Goal: Task Accomplishment & Management: Use online tool/utility

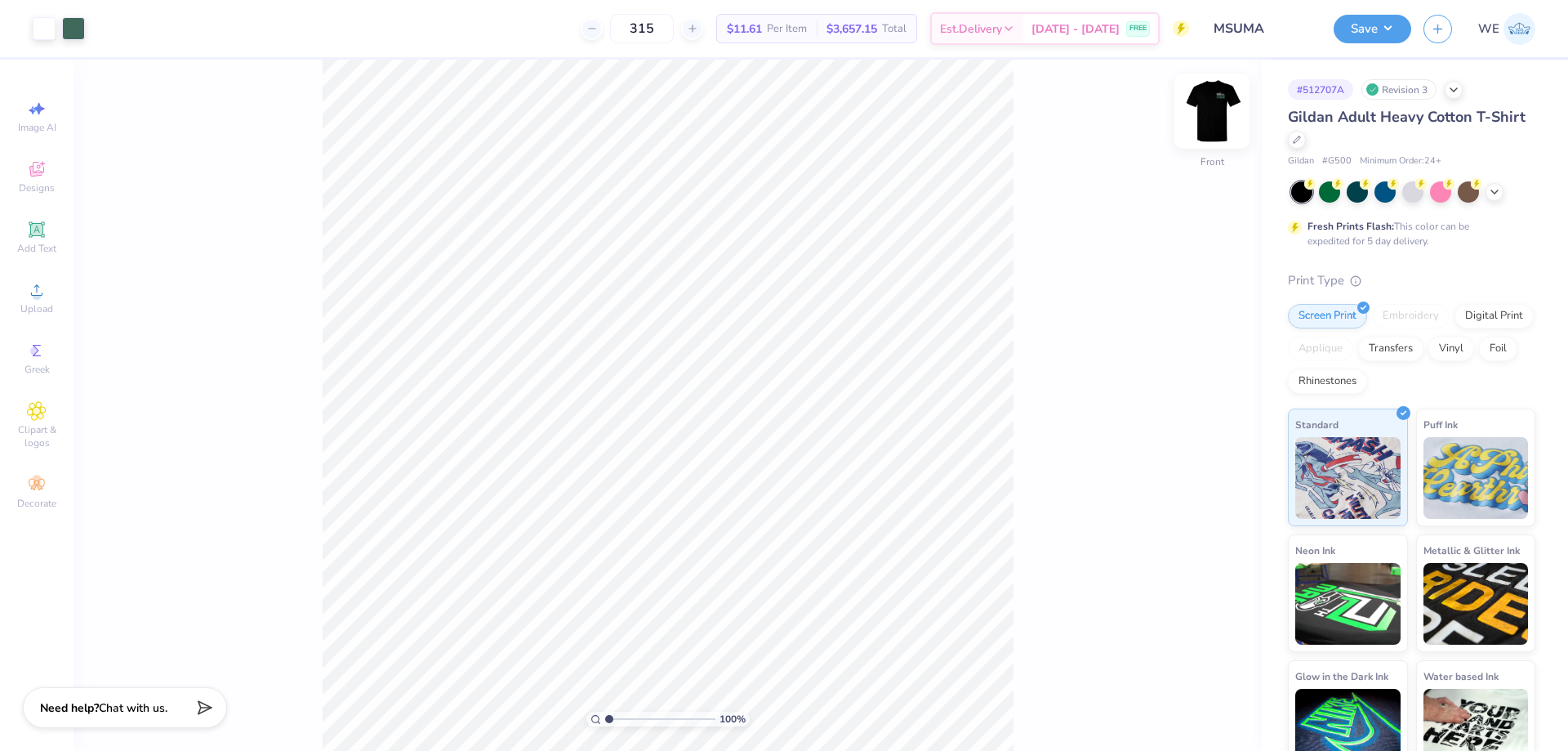
click at [1211, 114] on img at bounding box center [1212, 111] width 66 height 66
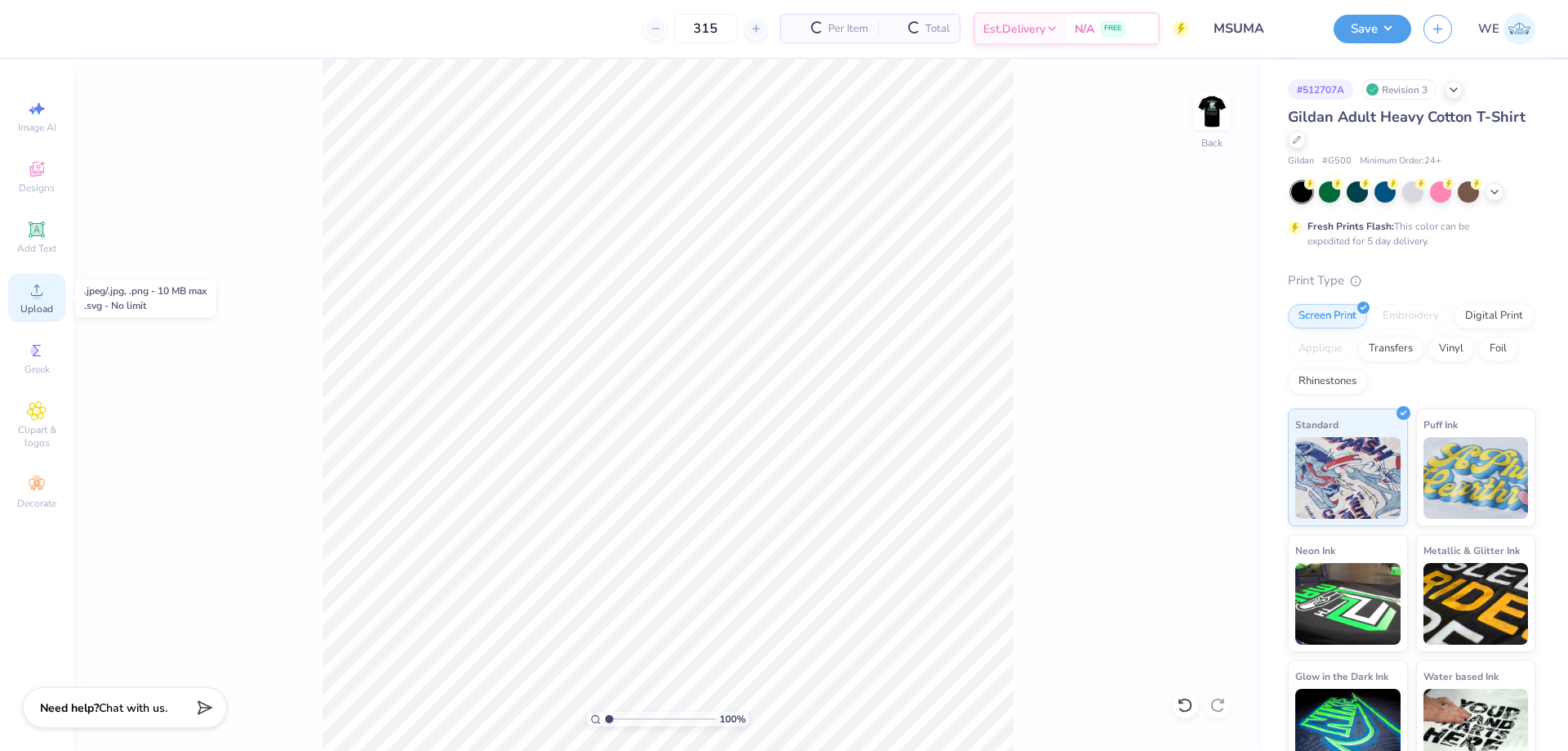
click at [42, 289] on icon at bounding box center [37, 290] width 20 height 20
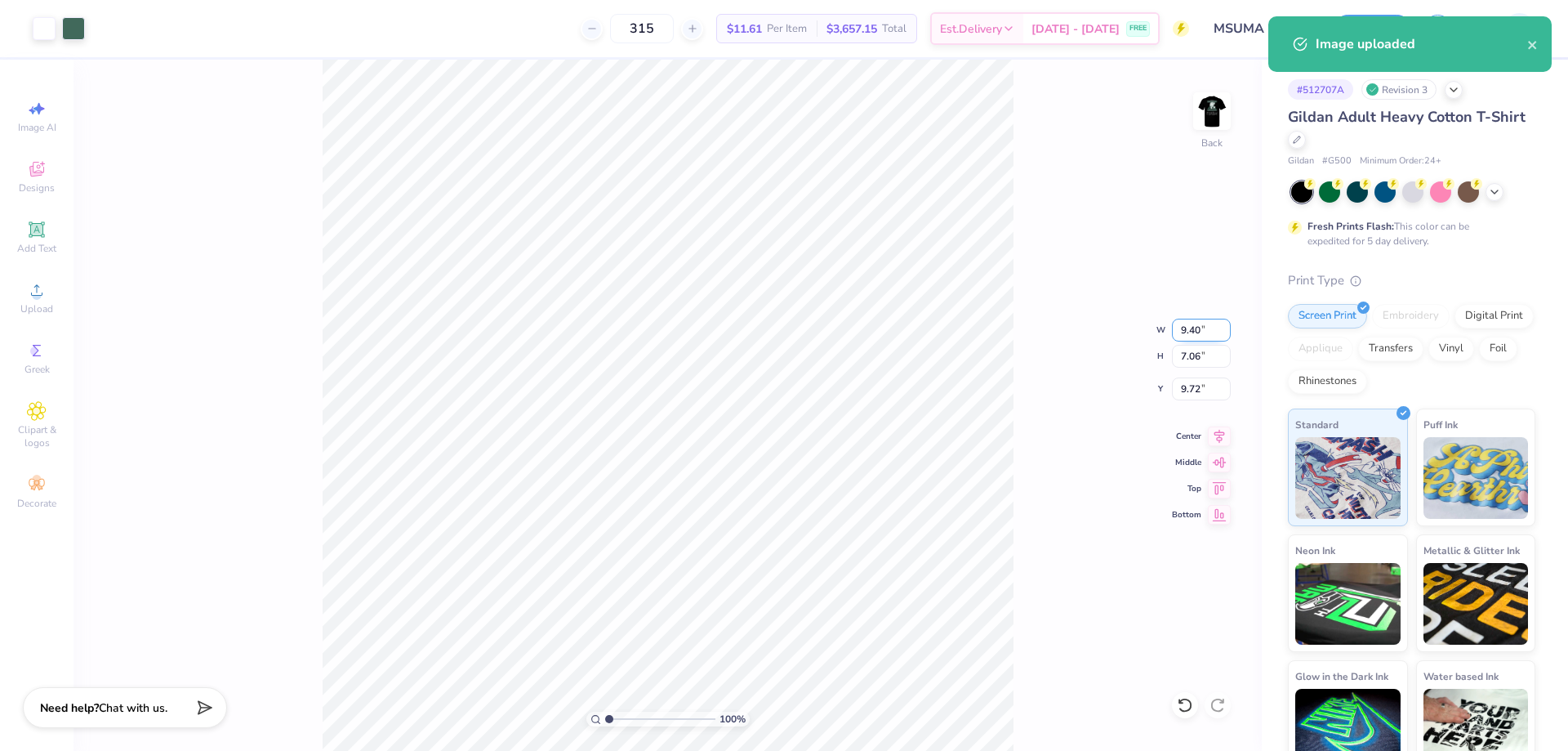
click at [1178, 328] on input "9.40" at bounding box center [1201, 329] width 59 height 23
type input "4.00"
type input "3.00"
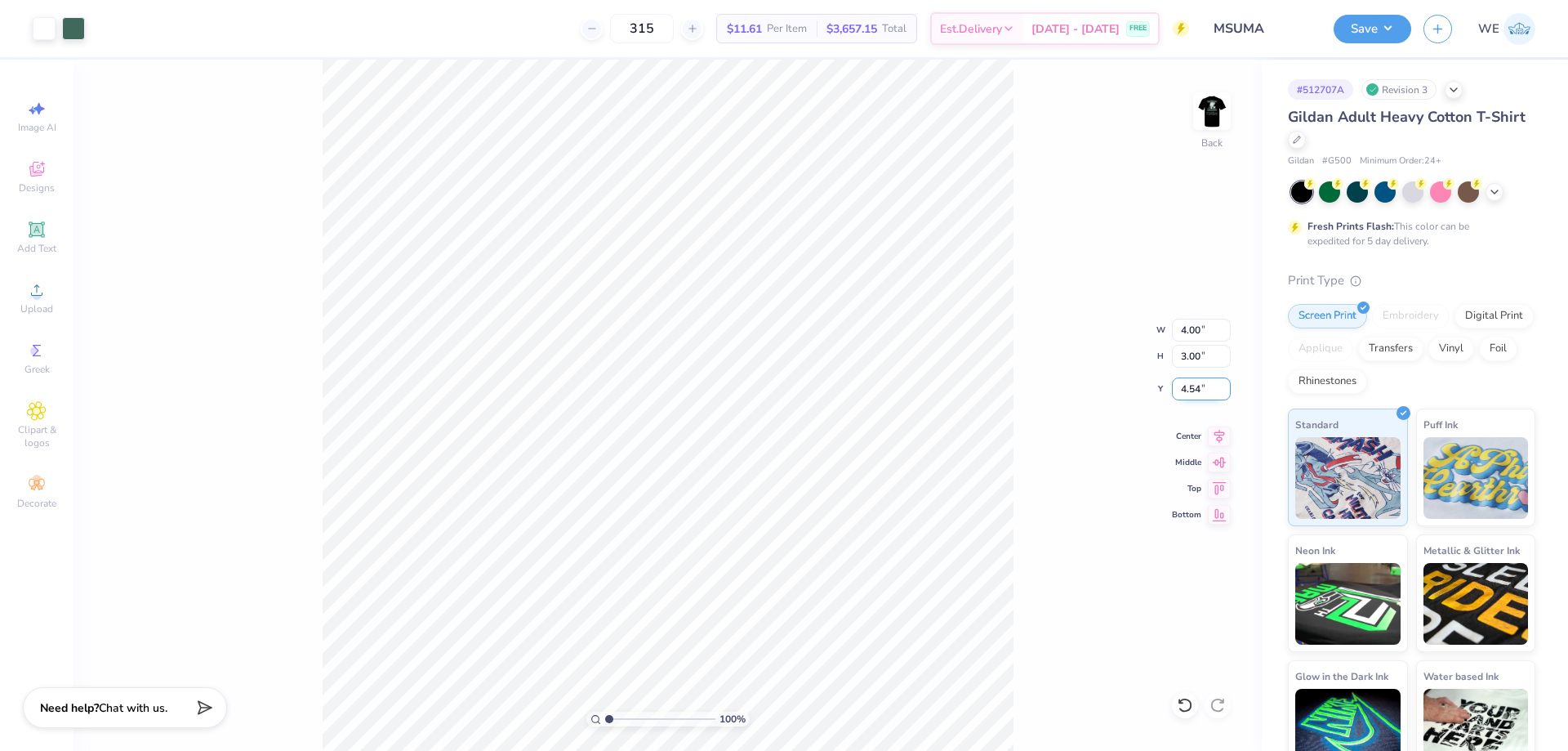
click at [1199, 391] on input "4.54" at bounding box center [1201, 389] width 59 height 23
type input "3.00"
click at [1198, 105] on img at bounding box center [1212, 111] width 66 height 66
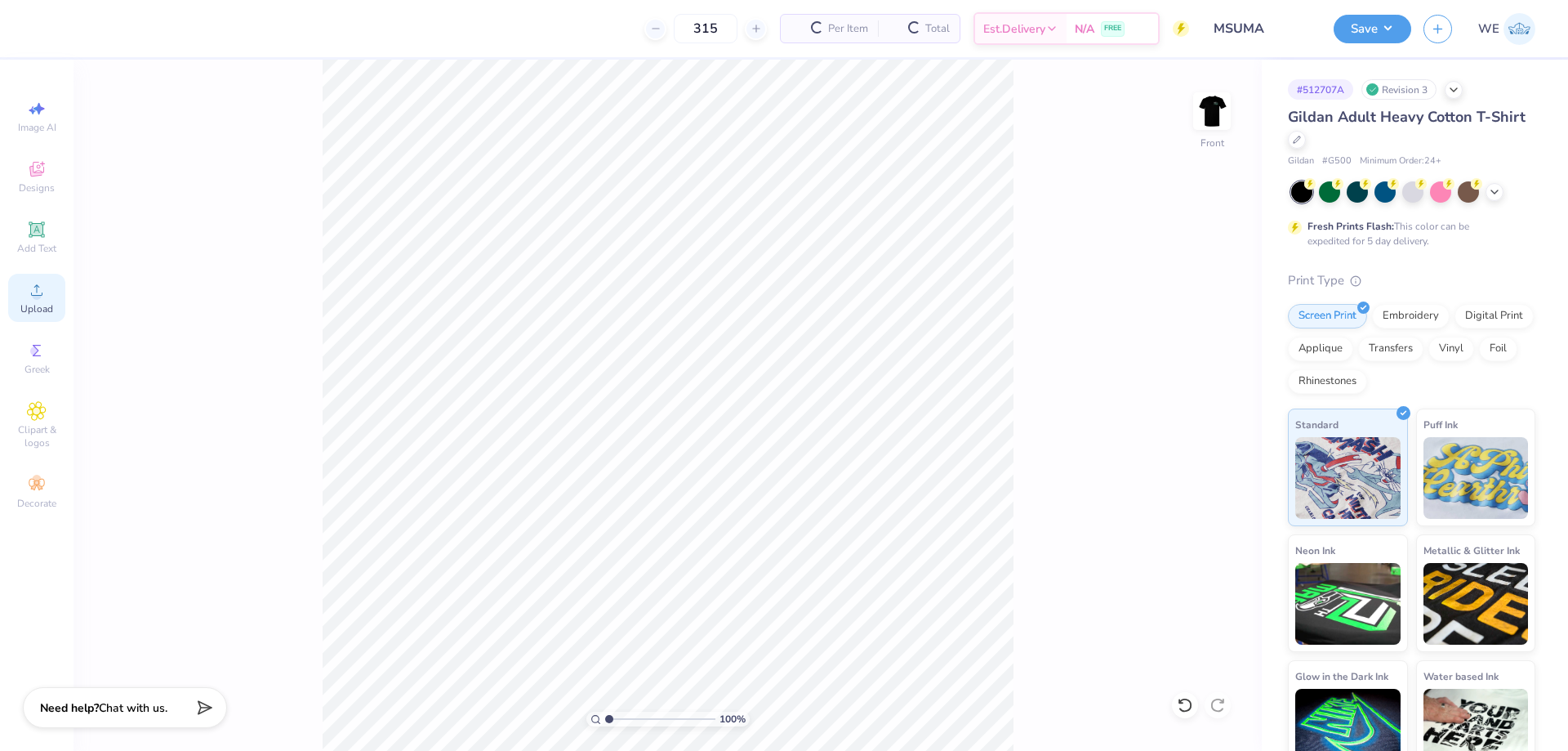
click at [27, 296] on icon at bounding box center [37, 290] width 20 height 20
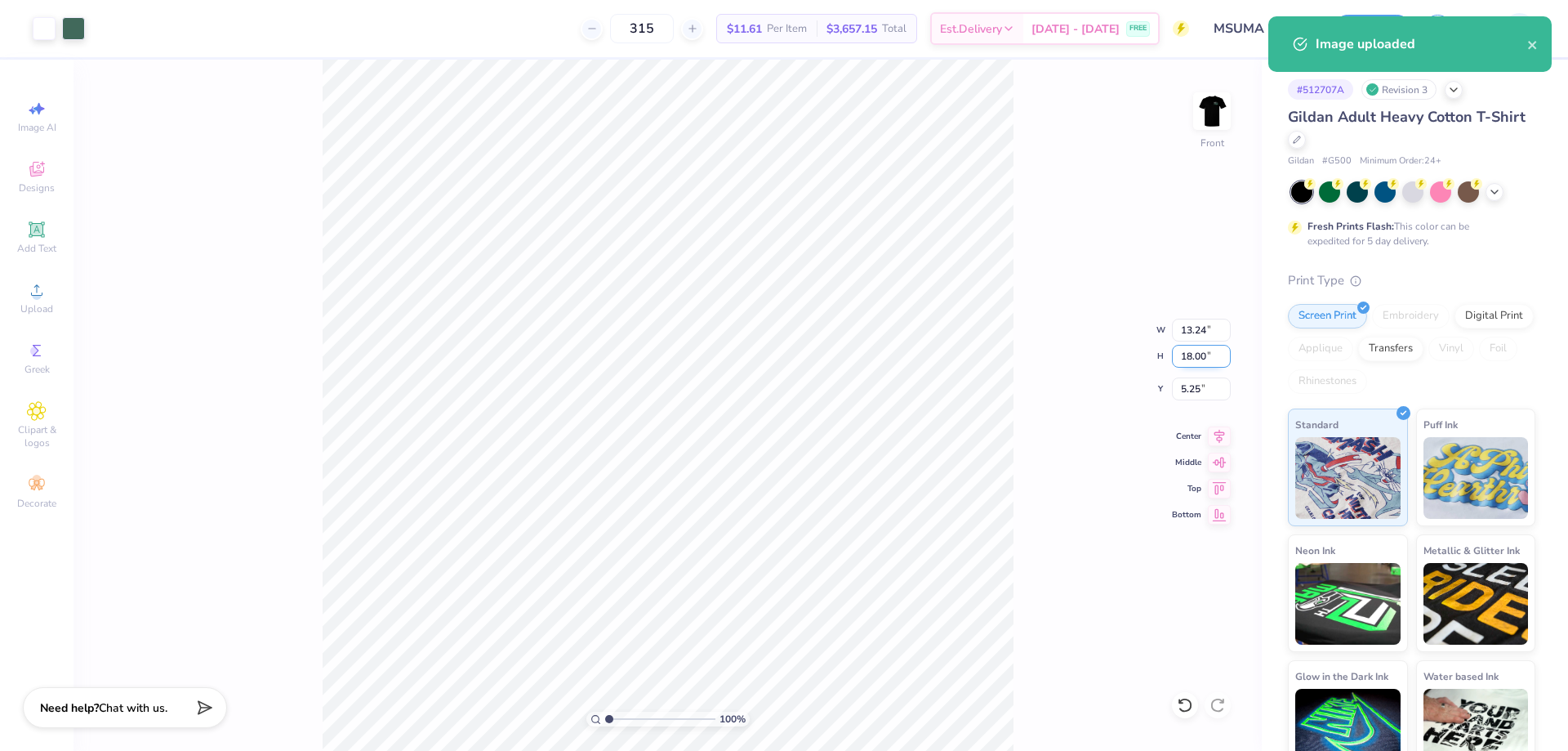
click at [1188, 353] on input "18.00" at bounding box center [1201, 355] width 59 height 23
type input "15"
type input "11.04"
type input "15.00"
type input "3.00"
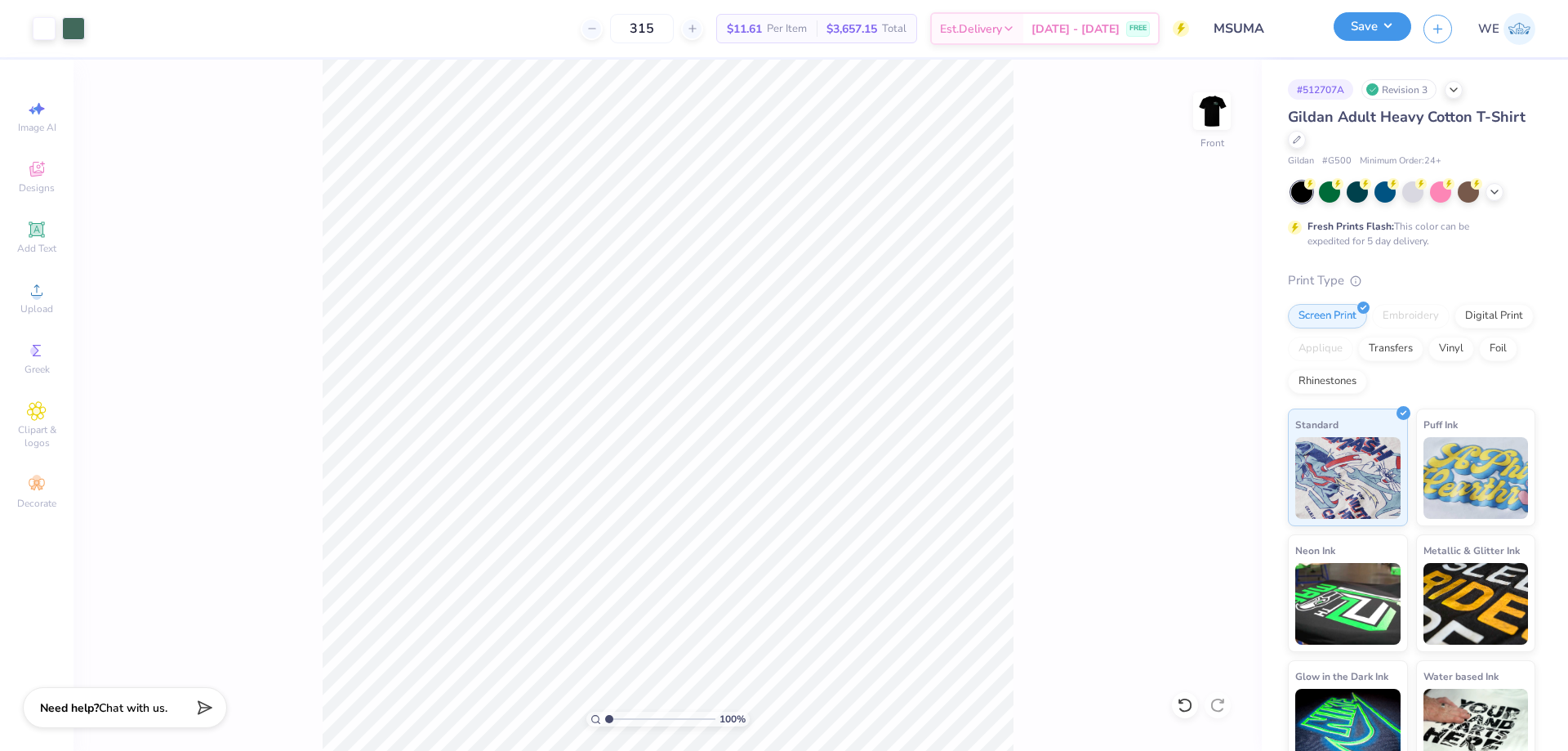
click at [1389, 22] on button "Save" at bounding box center [1372, 27] width 77 height 29
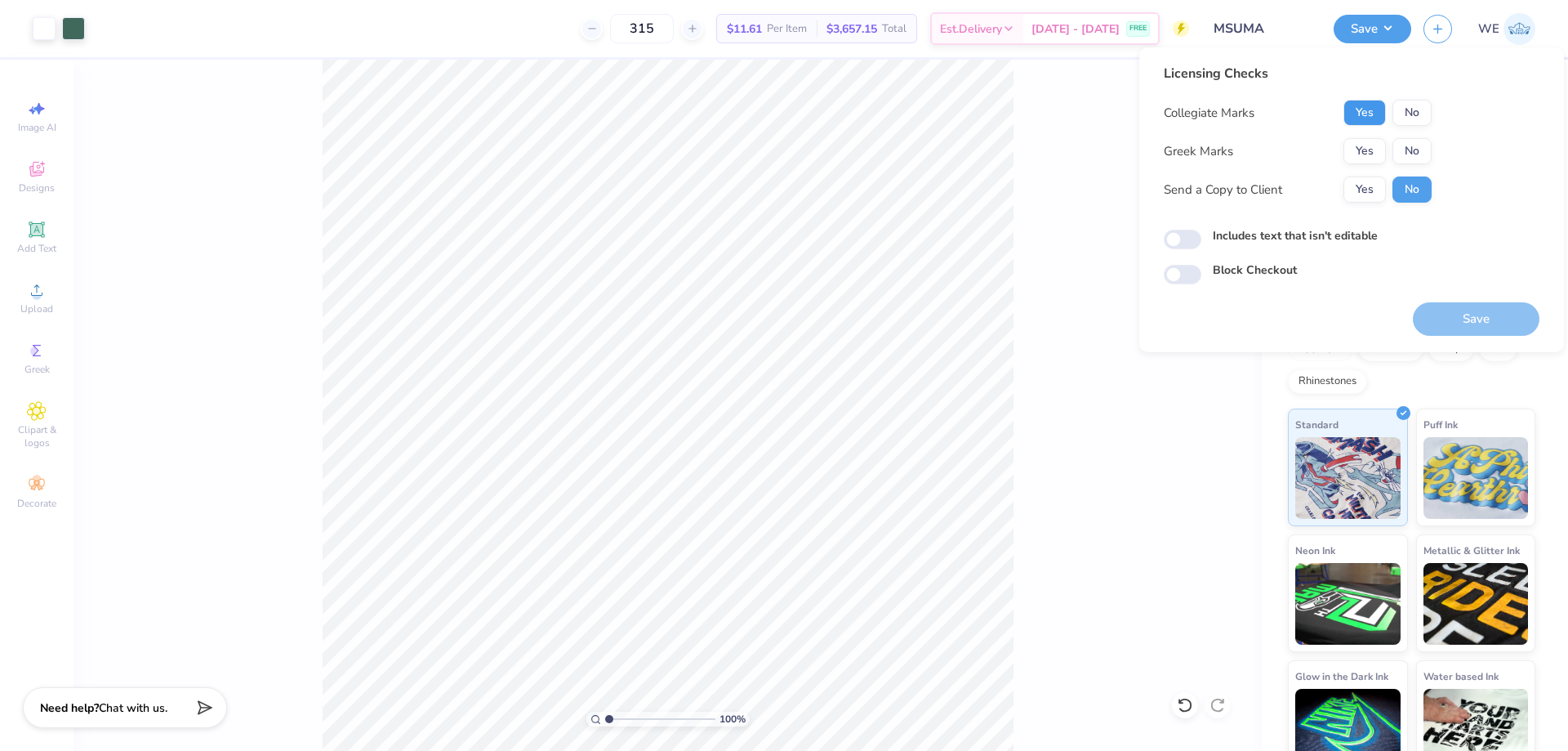
click at [1360, 110] on button "Yes" at bounding box center [1364, 113] width 42 height 26
click at [1362, 143] on button "Yes" at bounding box center [1364, 151] width 42 height 26
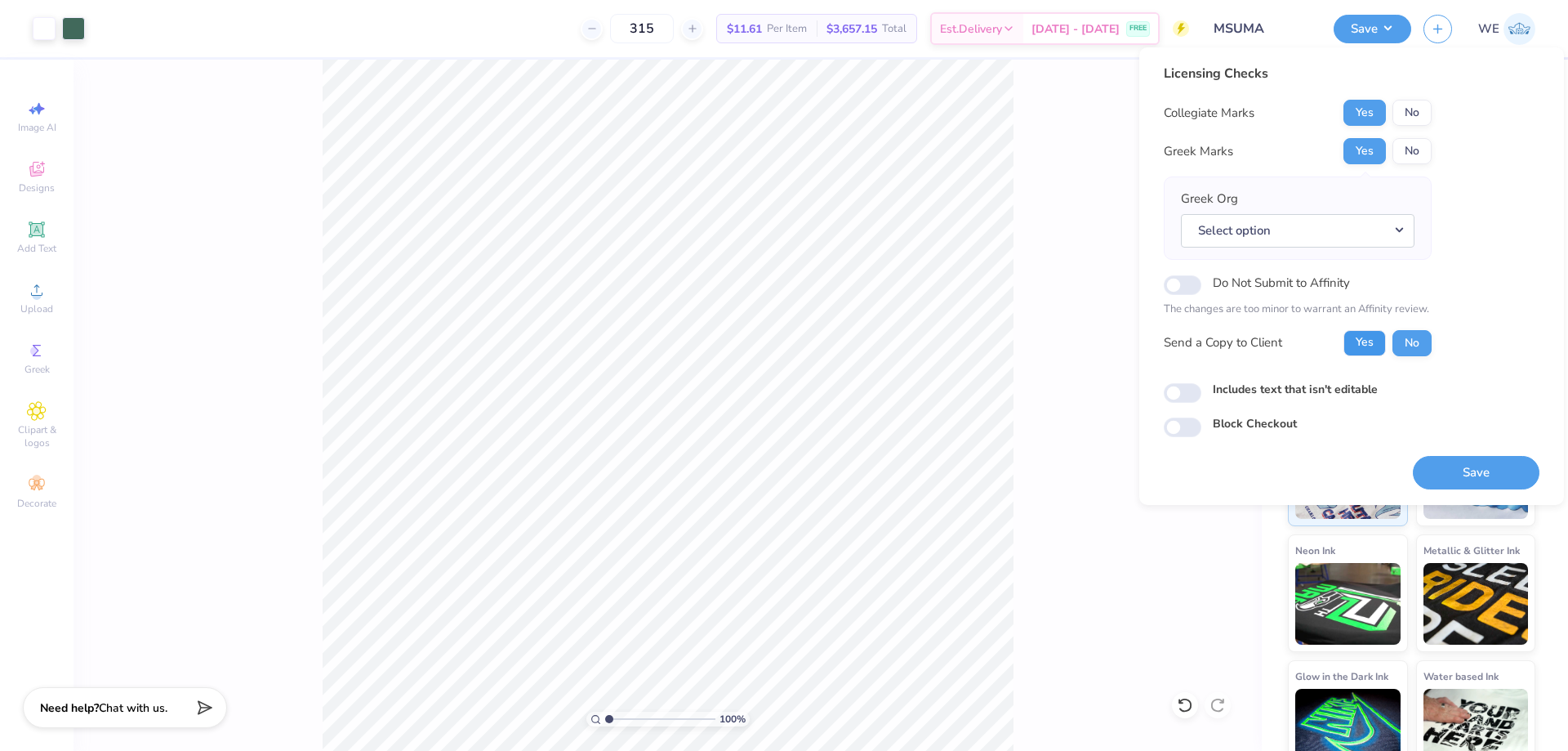
click at [1363, 336] on button "Yes" at bounding box center [1364, 343] width 42 height 26
click at [1423, 156] on button "No" at bounding box center [1412, 151] width 40 height 26
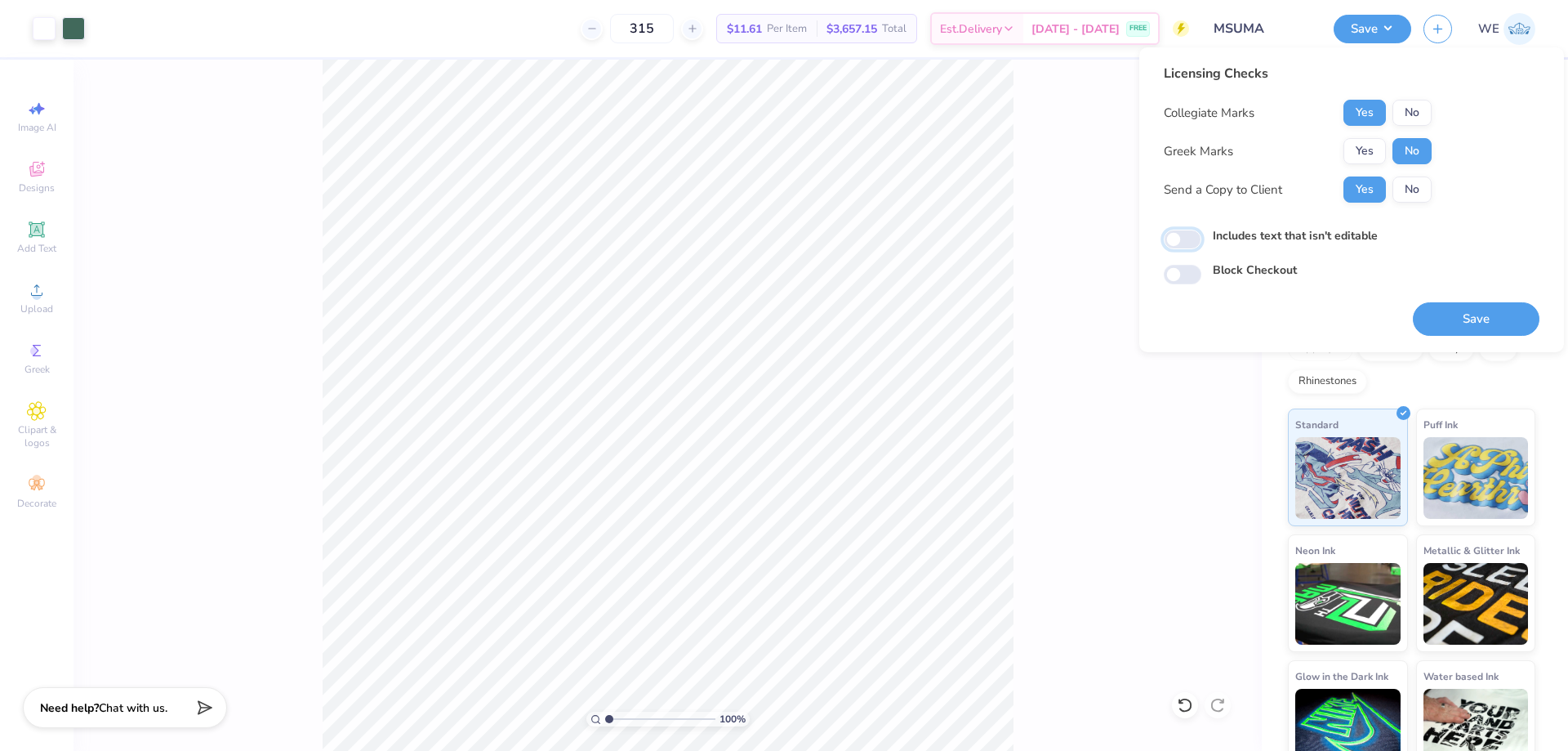
click at [1172, 234] on input "Includes text that isn't editable" at bounding box center [1182, 240] width 38 height 20
checkbox input "true"
click at [1460, 319] on button "Save" at bounding box center [1476, 318] width 126 height 33
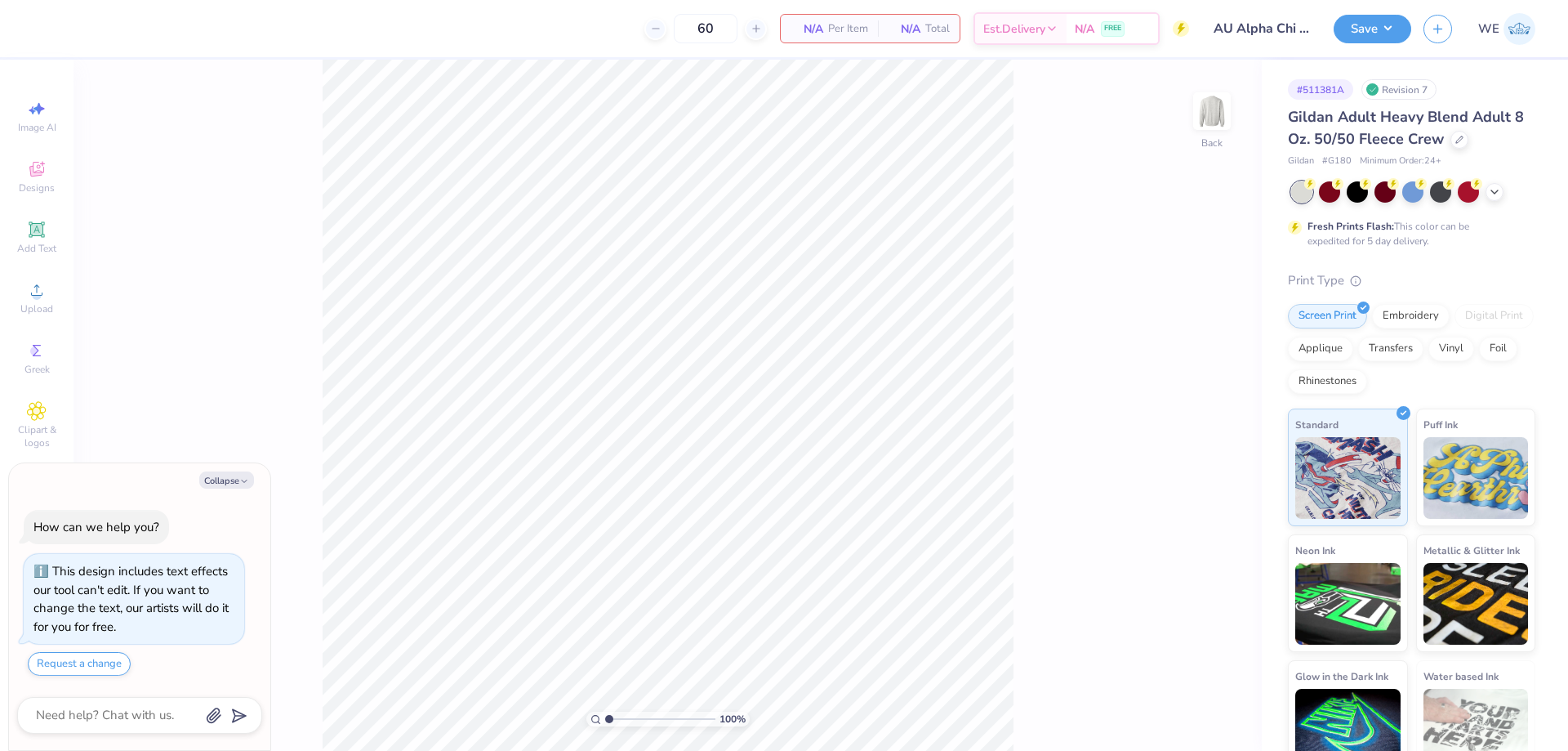
type textarea "x"
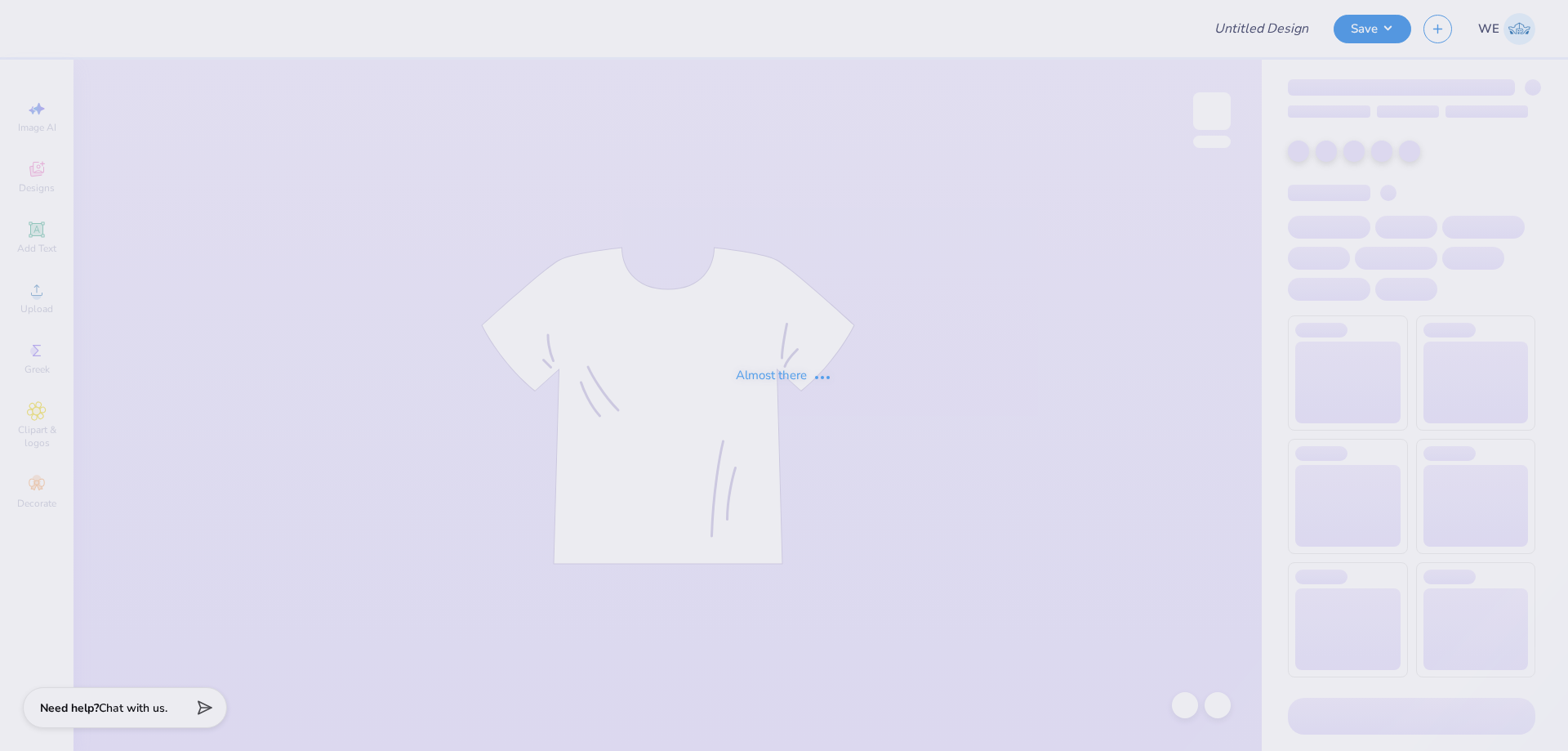
type input "AU Alpha Chi Gameday Crewnecks 2025"
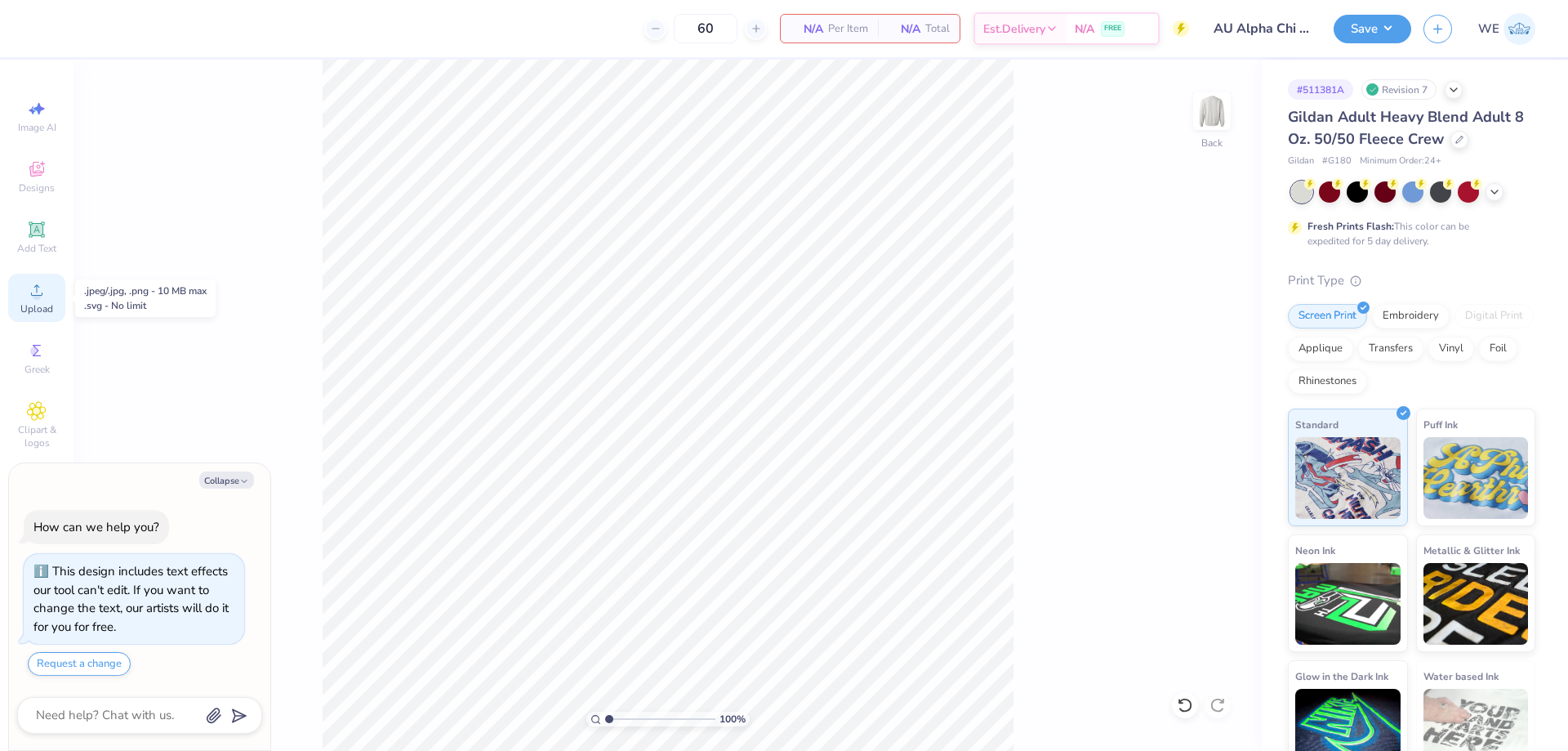
click at [30, 299] on icon at bounding box center [37, 290] width 20 height 20
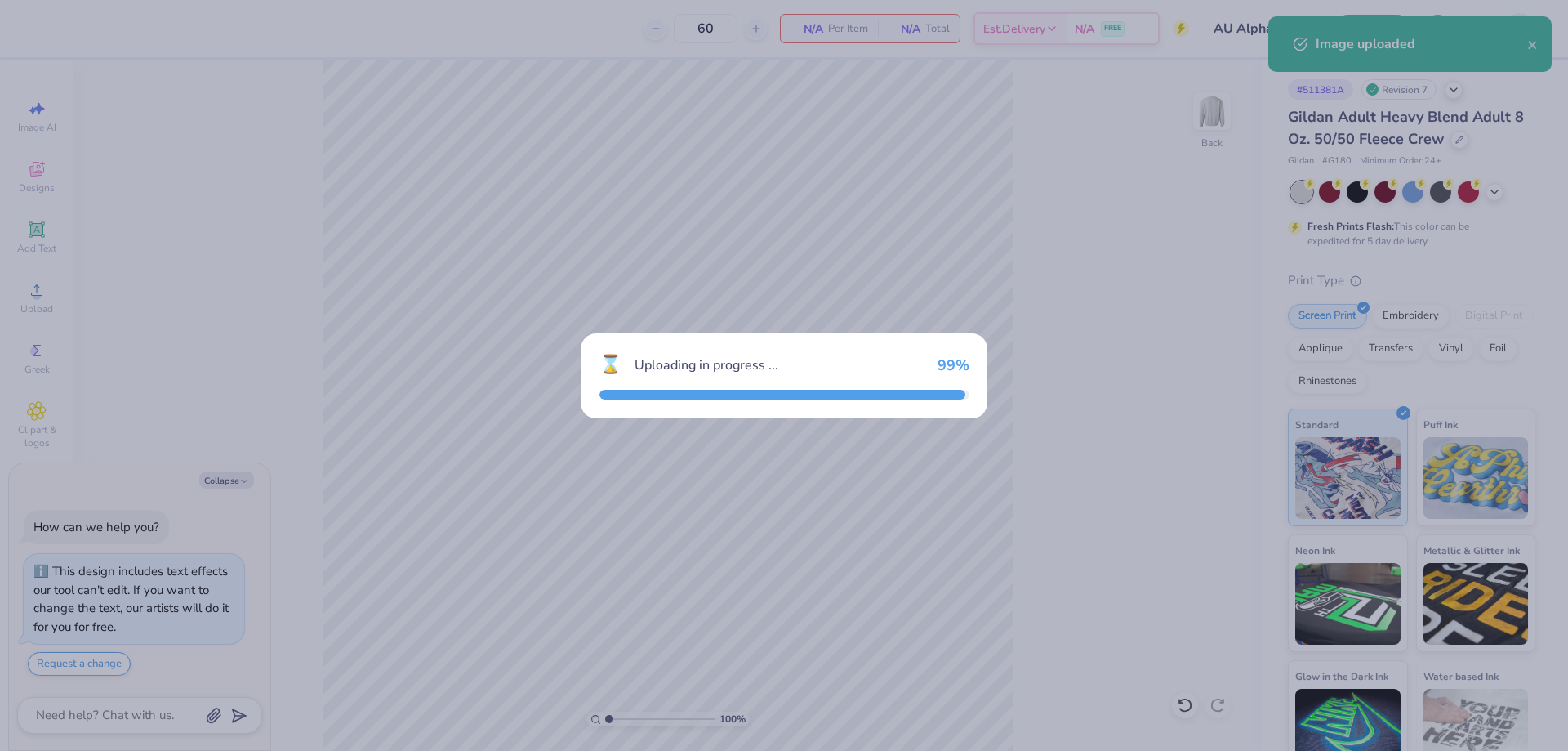
type textarea "x"
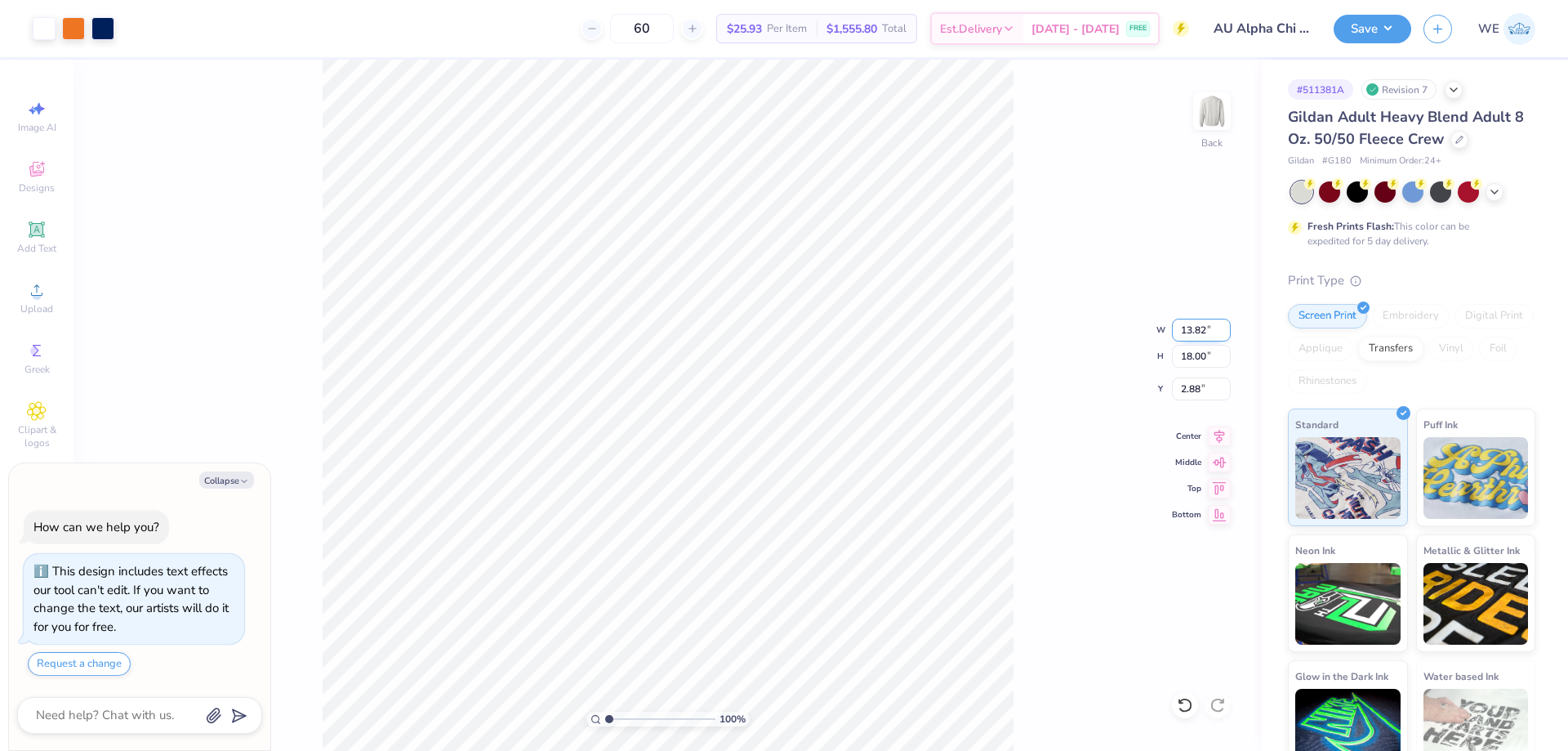
click at [1199, 334] on input "13.82" at bounding box center [1201, 329] width 59 height 23
type input "12"
type textarea "x"
type input "12.00"
type input "15.63"
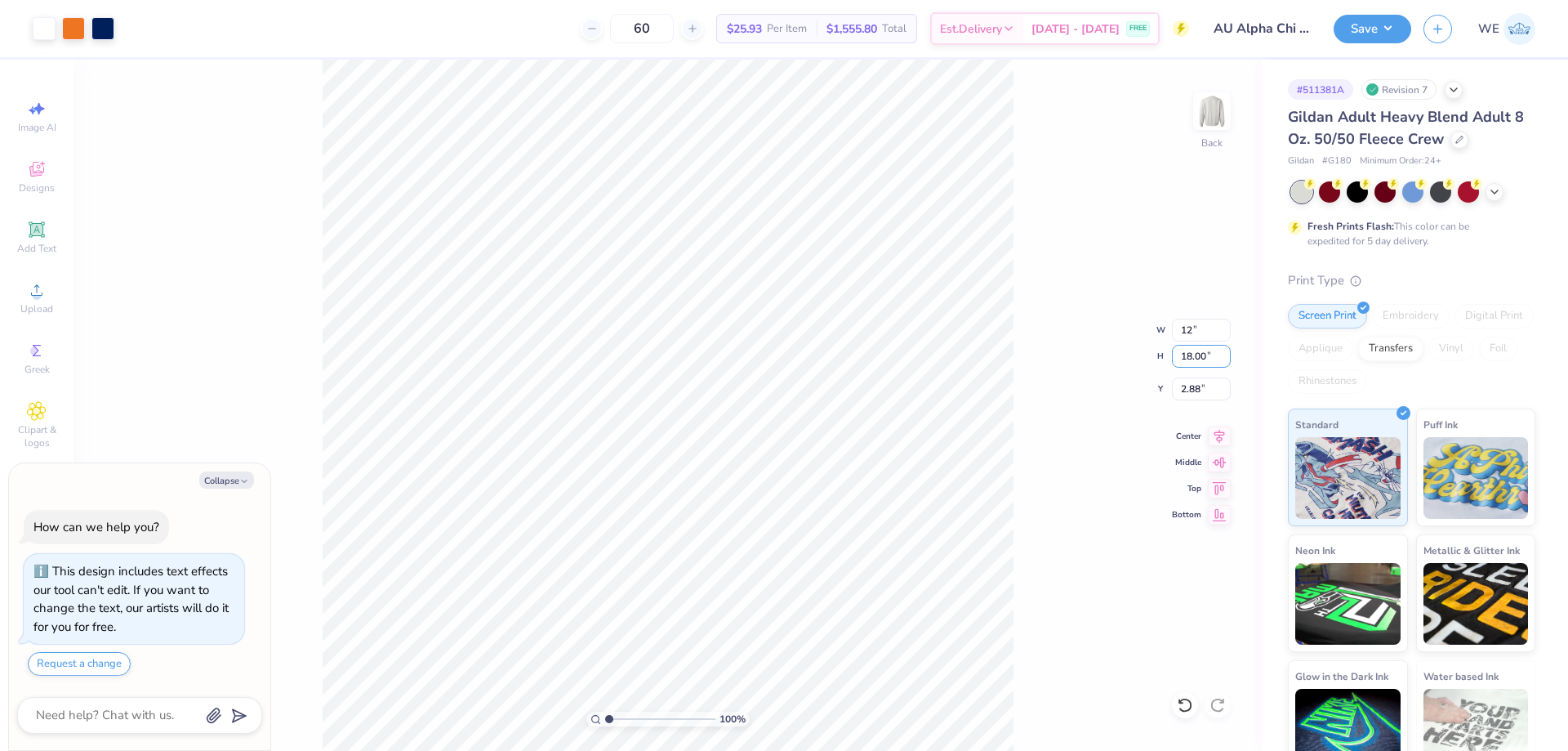
type input "4.06"
type input "15"
type textarea "x"
type input "11.51"
type input "15.00"
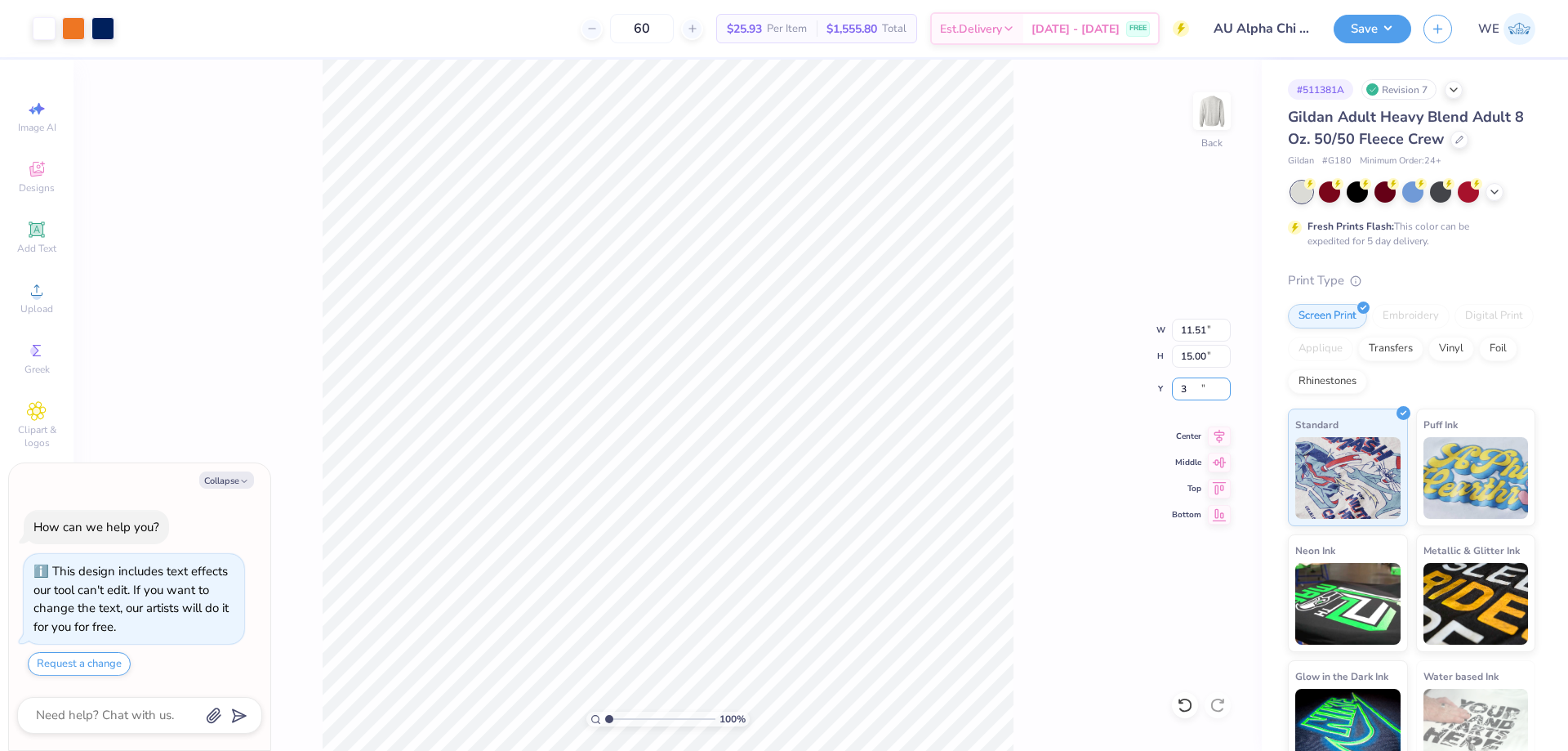
type input "3"
type textarea "x"
type input "3.00"
click at [1362, 31] on button "Save" at bounding box center [1372, 27] width 77 height 29
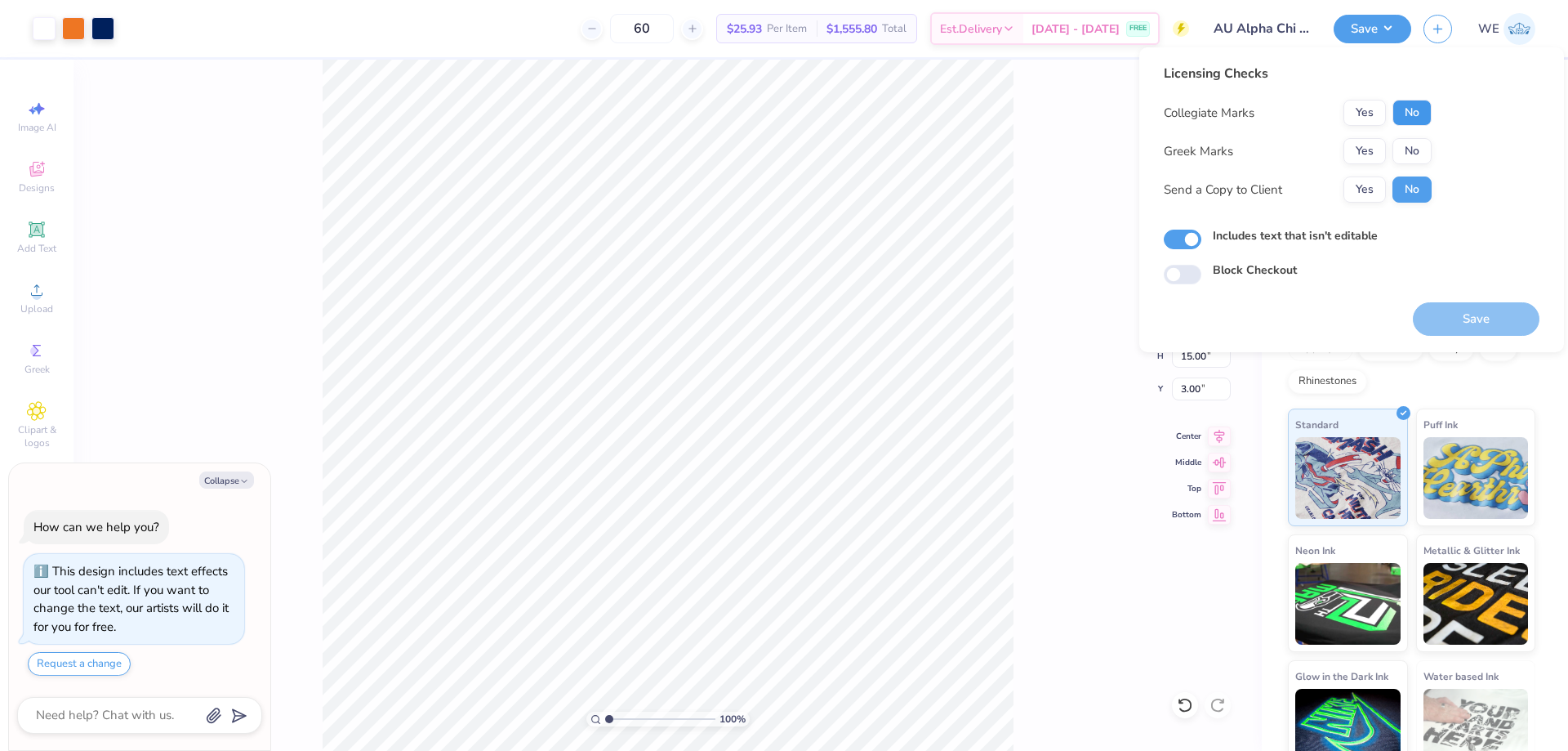
click at [1406, 117] on button "No" at bounding box center [1412, 113] width 40 height 26
click at [1375, 152] on button "Yes" at bounding box center [1364, 151] width 42 height 26
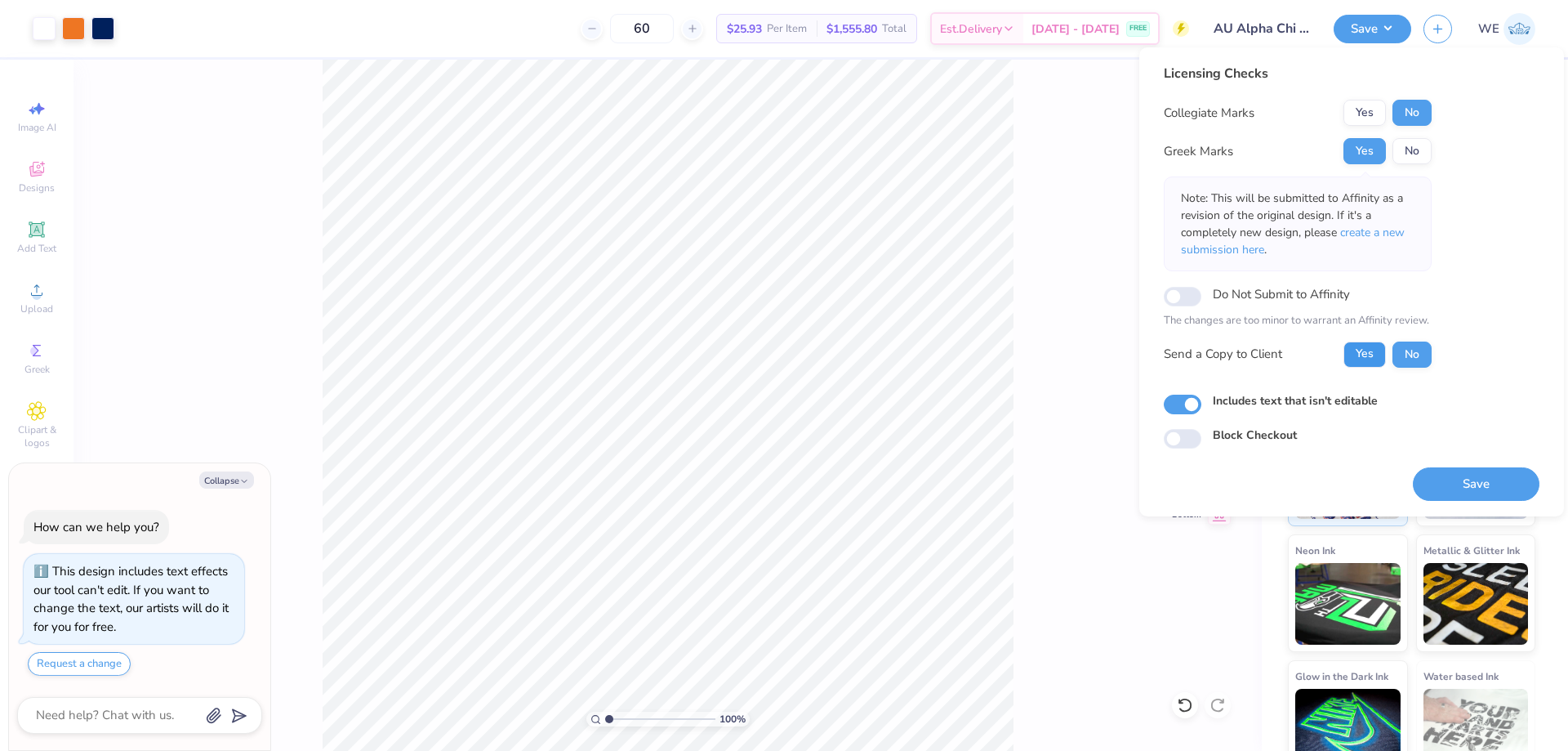
click at [1363, 353] on button "Yes" at bounding box center [1364, 354] width 42 height 26
click at [1460, 477] on button "Save" at bounding box center [1476, 483] width 126 height 33
click at [1400, 232] on span "create a new submission here" at bounding box center [1292, 241] width 223 height 32
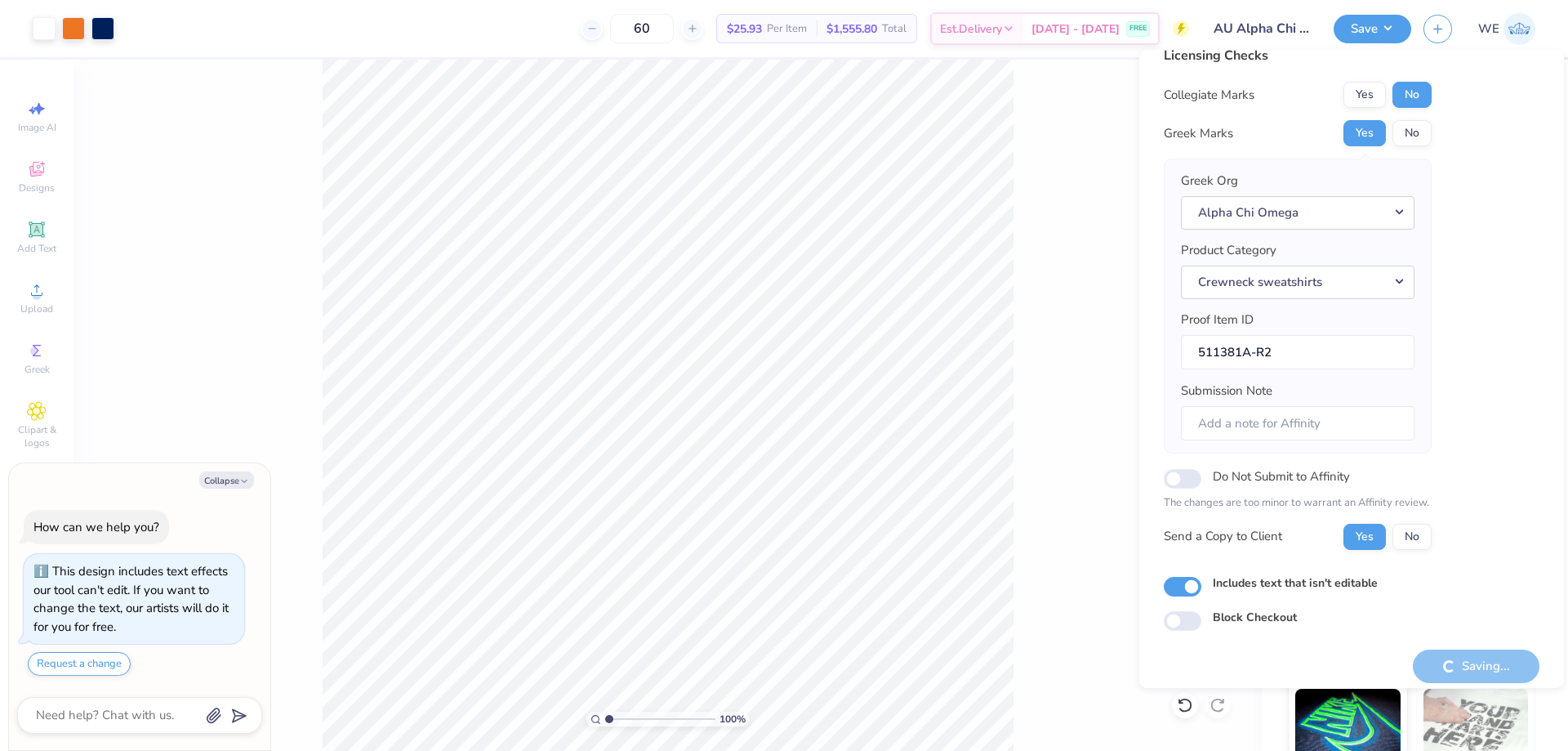
scroll to position [31, 0]
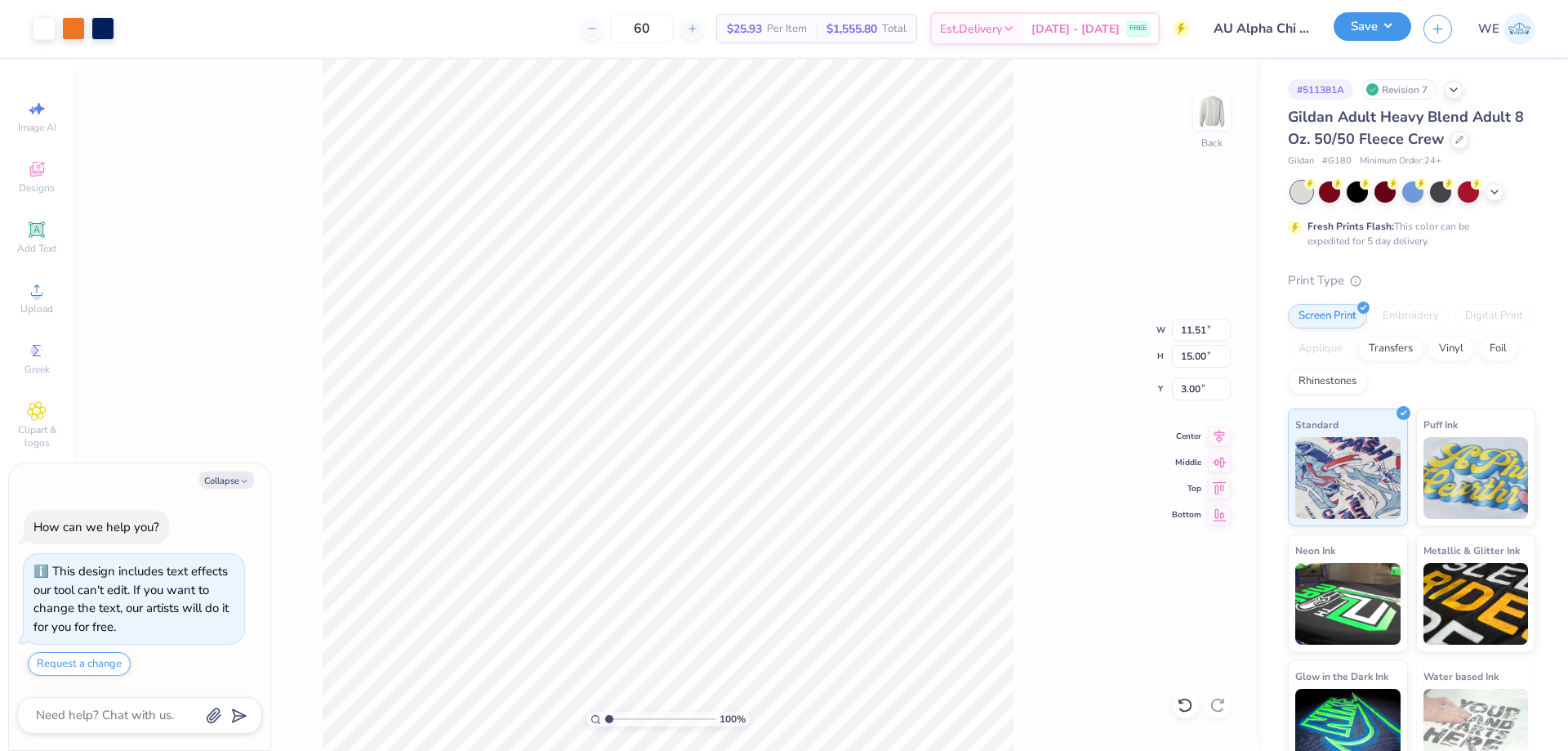
click at [1382, 23] on button "Save" at bounding box center [1372, 27] width 77 height 29
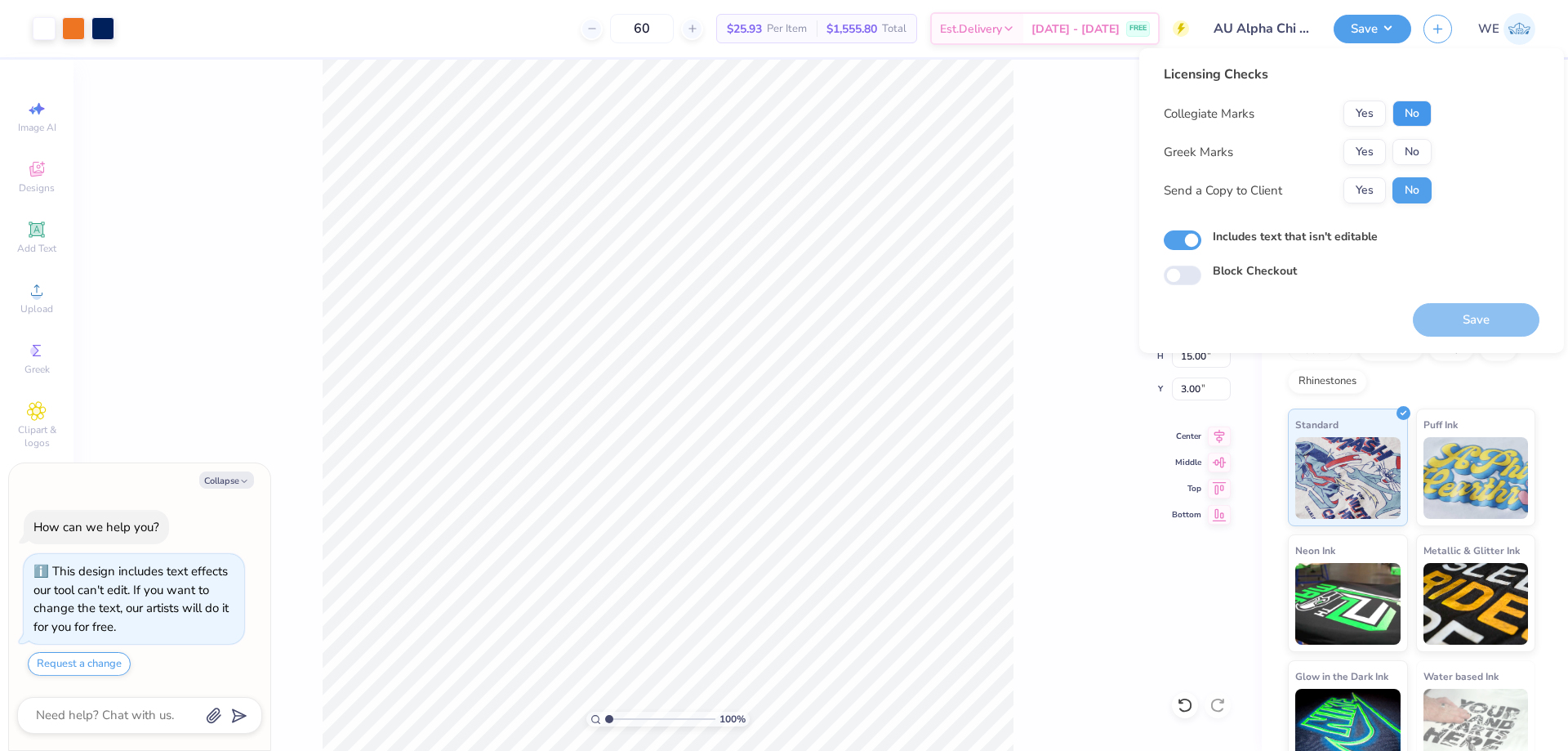
click at [1407, 126] on button "No" at bounding box center [1412, 113] width 40 height 26
click at [1363, 157] on button "Yes" at bounding box center [1364, 151] width 42 height 26
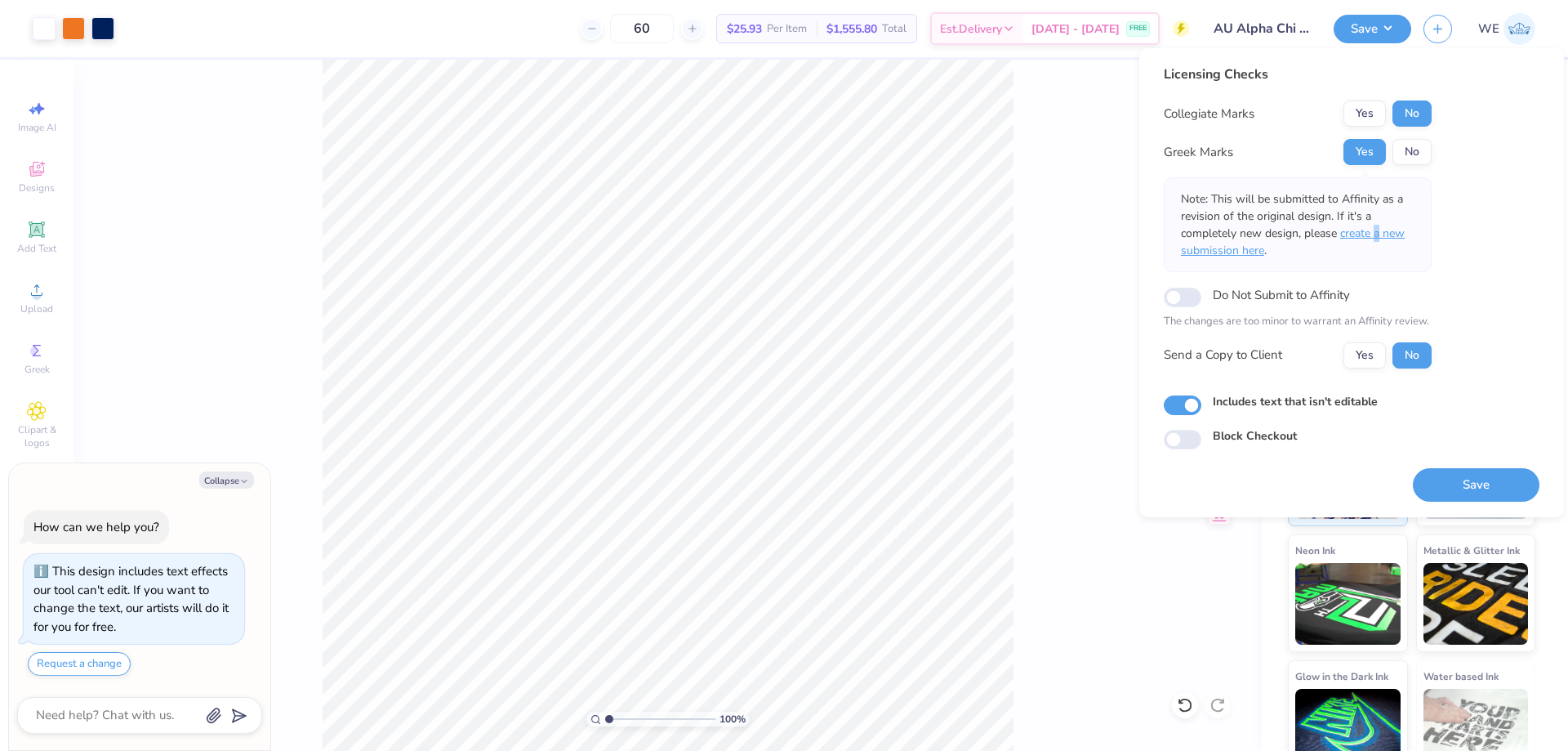
click at [1379, 238] on span "create a new submission here" at bounding box center [1292, 242] width 223 height 32
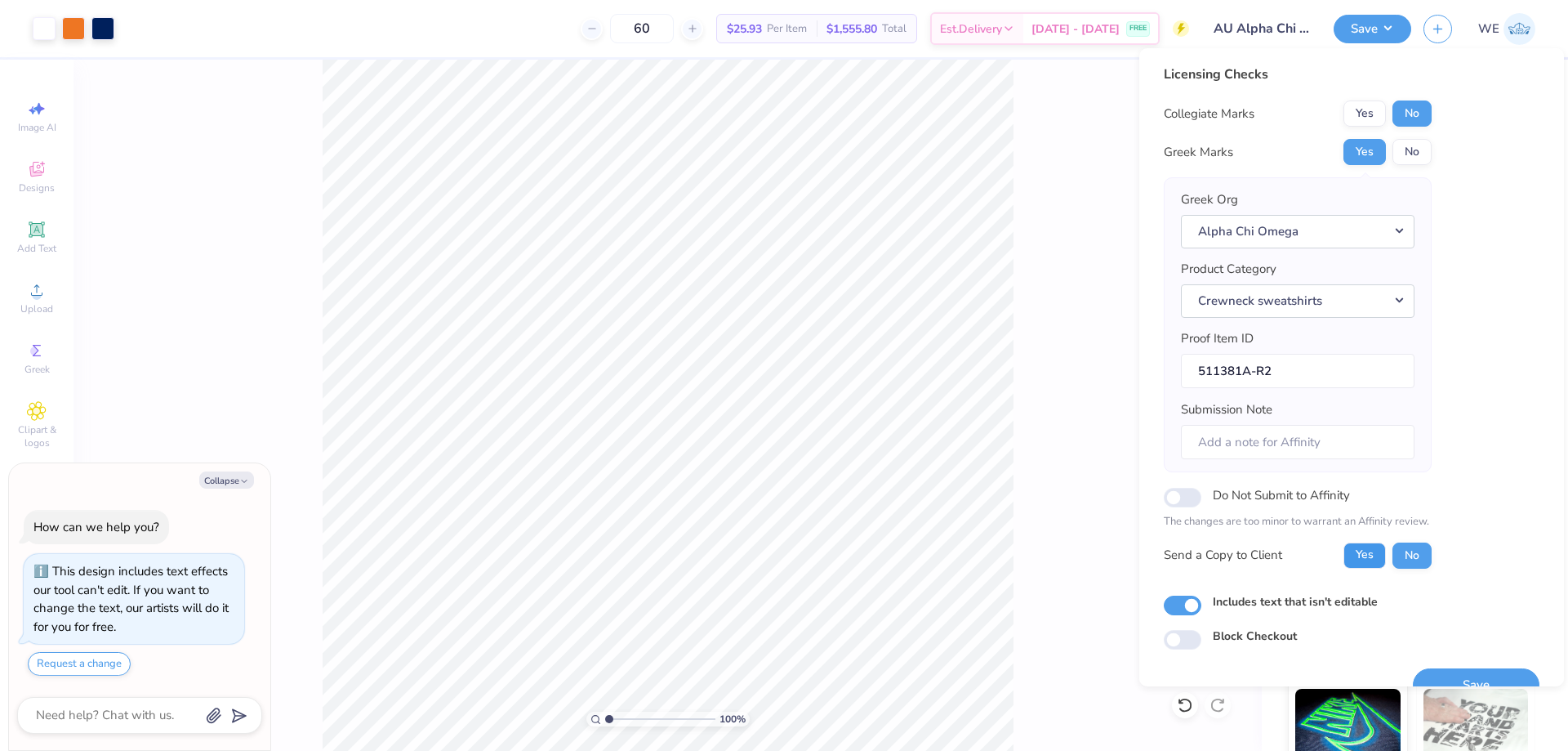
click at [1366, 548] on button "Yes" at bounding box center [1364, 555] width 42 height 26
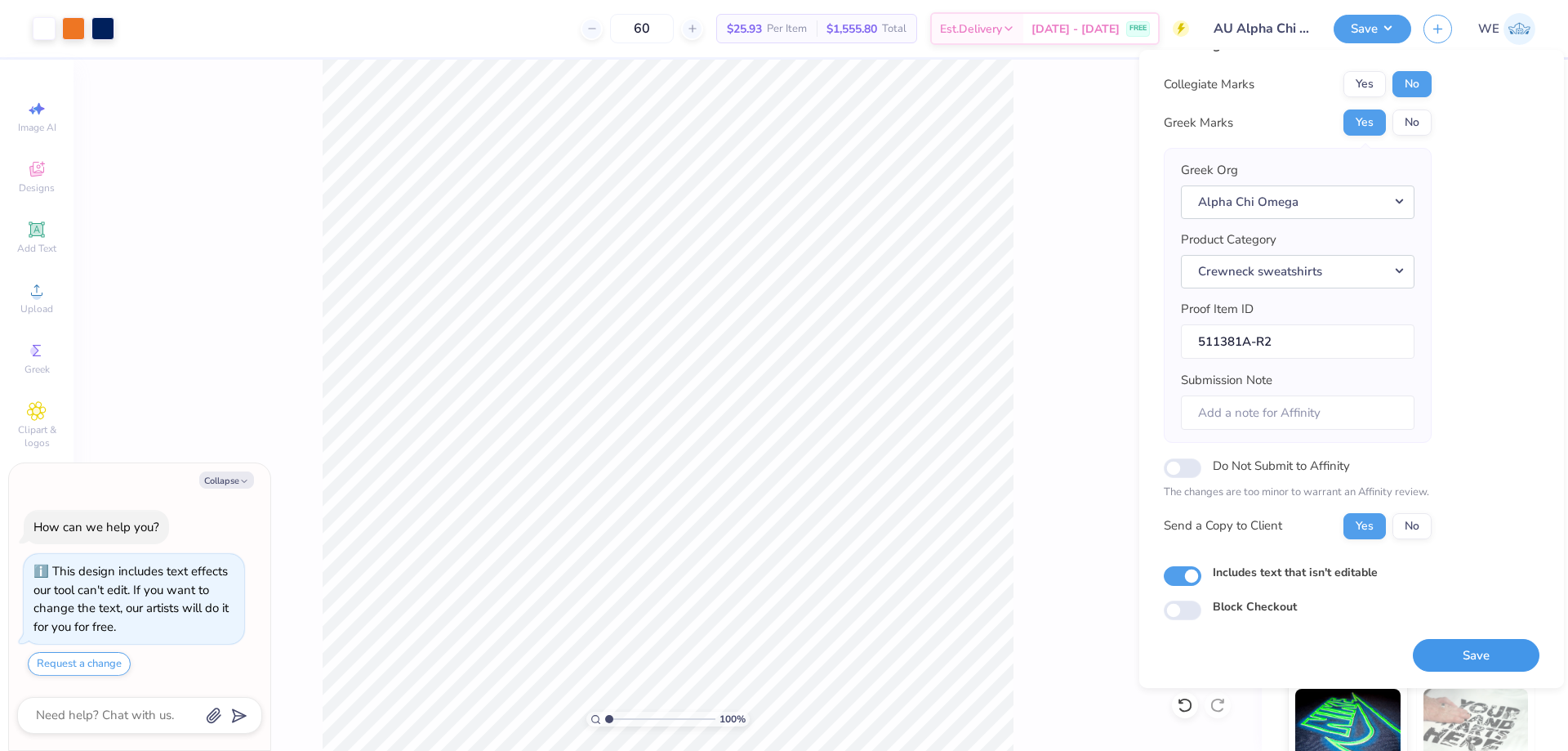
click at [1431, 639] on button "Save" at bounding box center [1476, 655] width 126 height 33
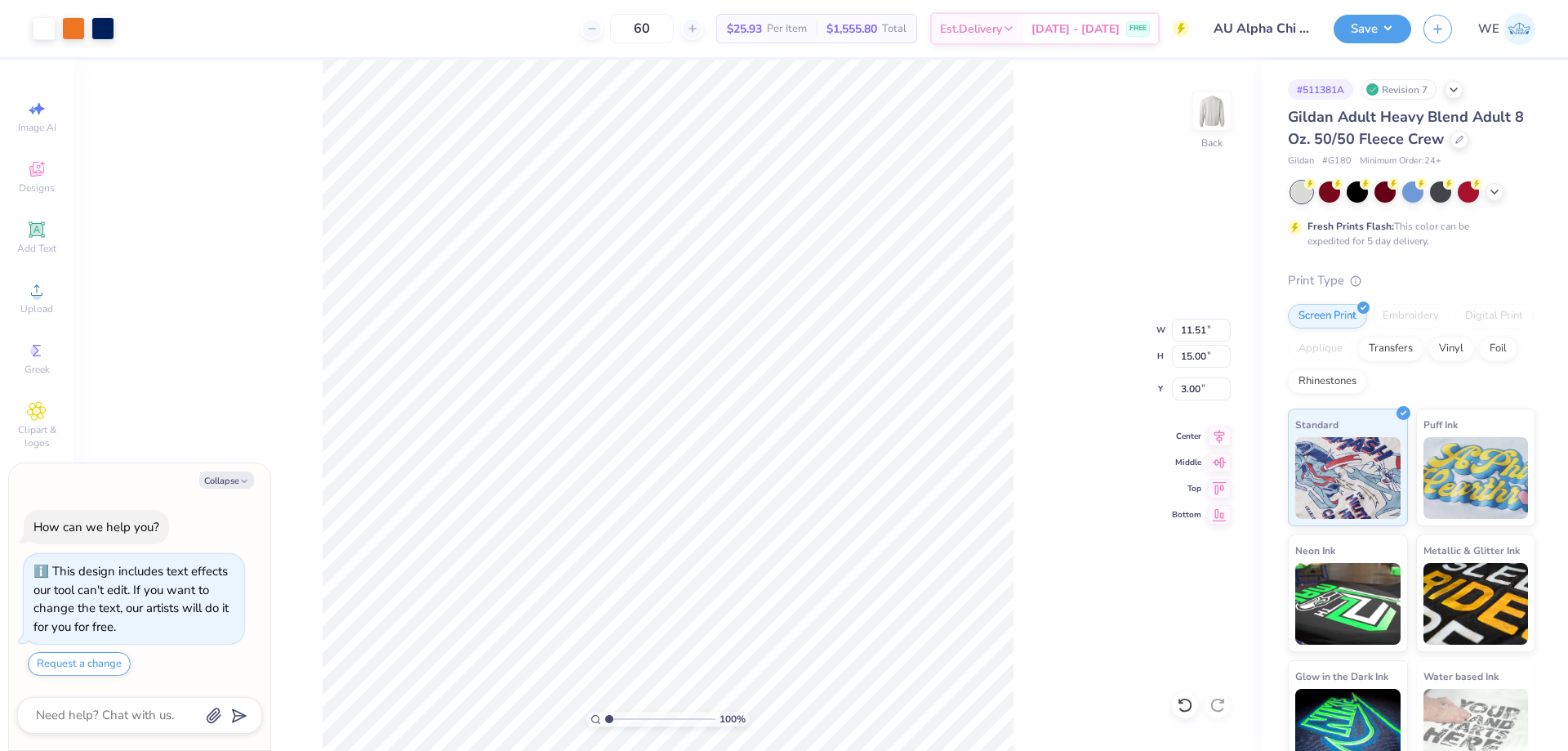
type textarea "x"
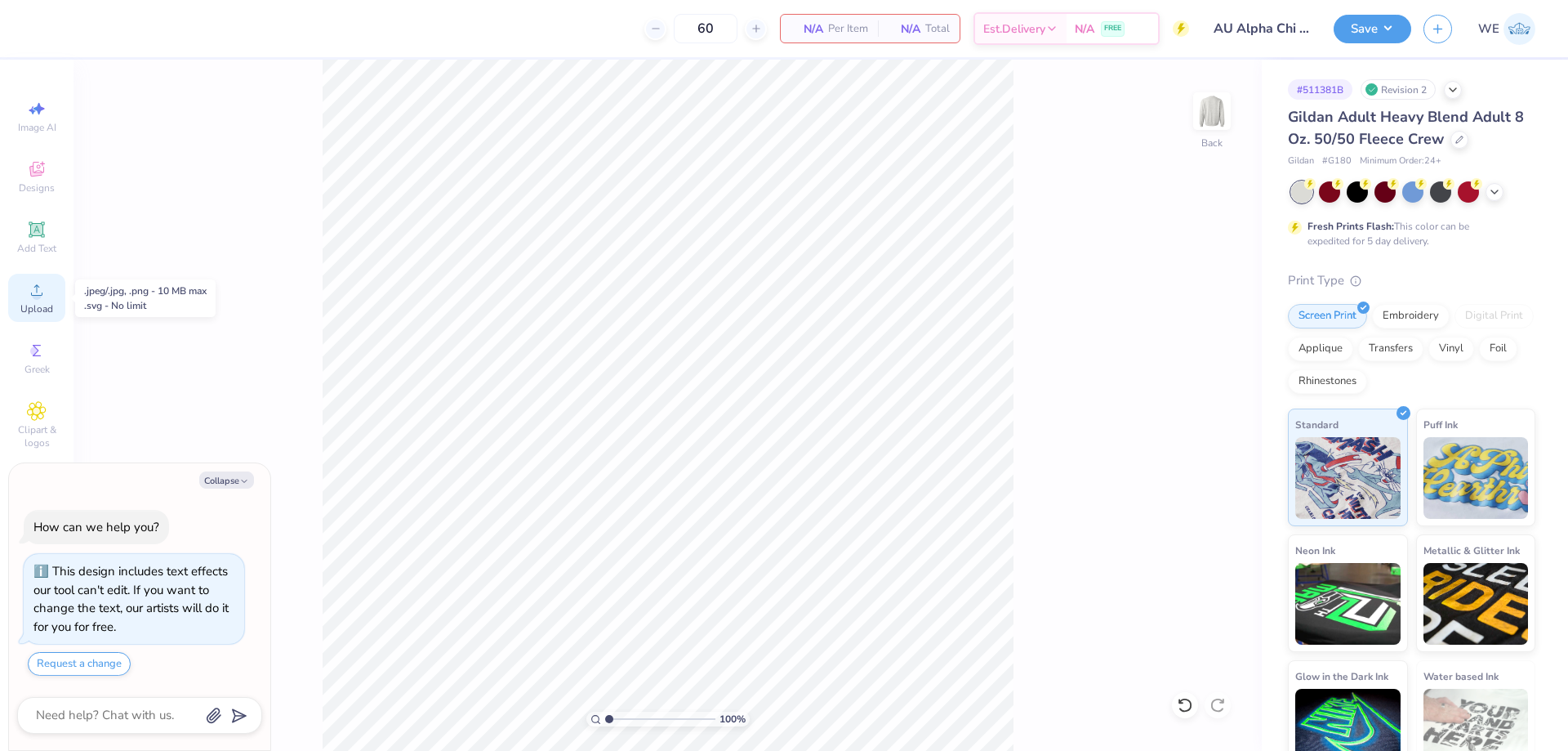
click at [40, 299] on circle at bounding box center [36, 296] width 9 height 9
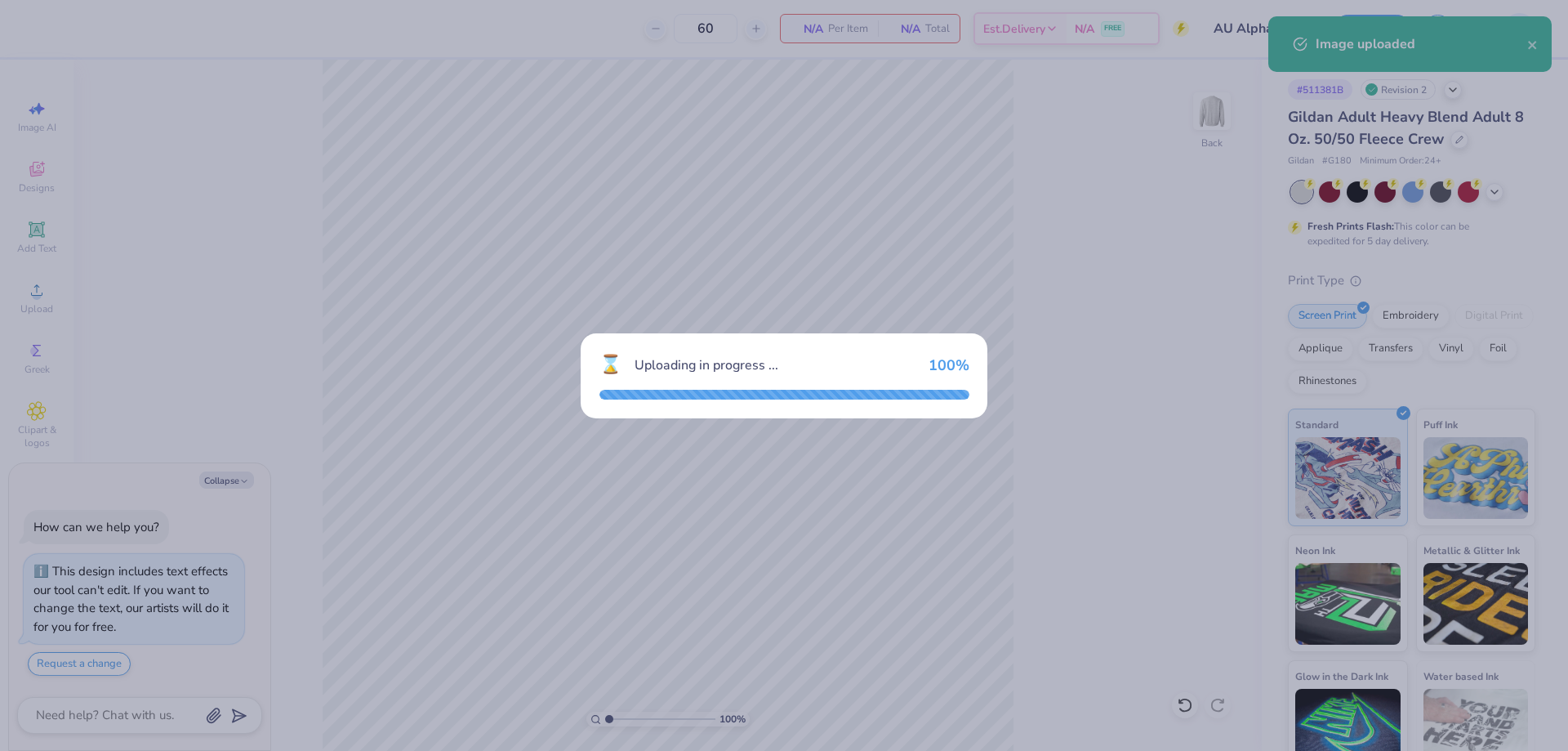
type textarea "x"
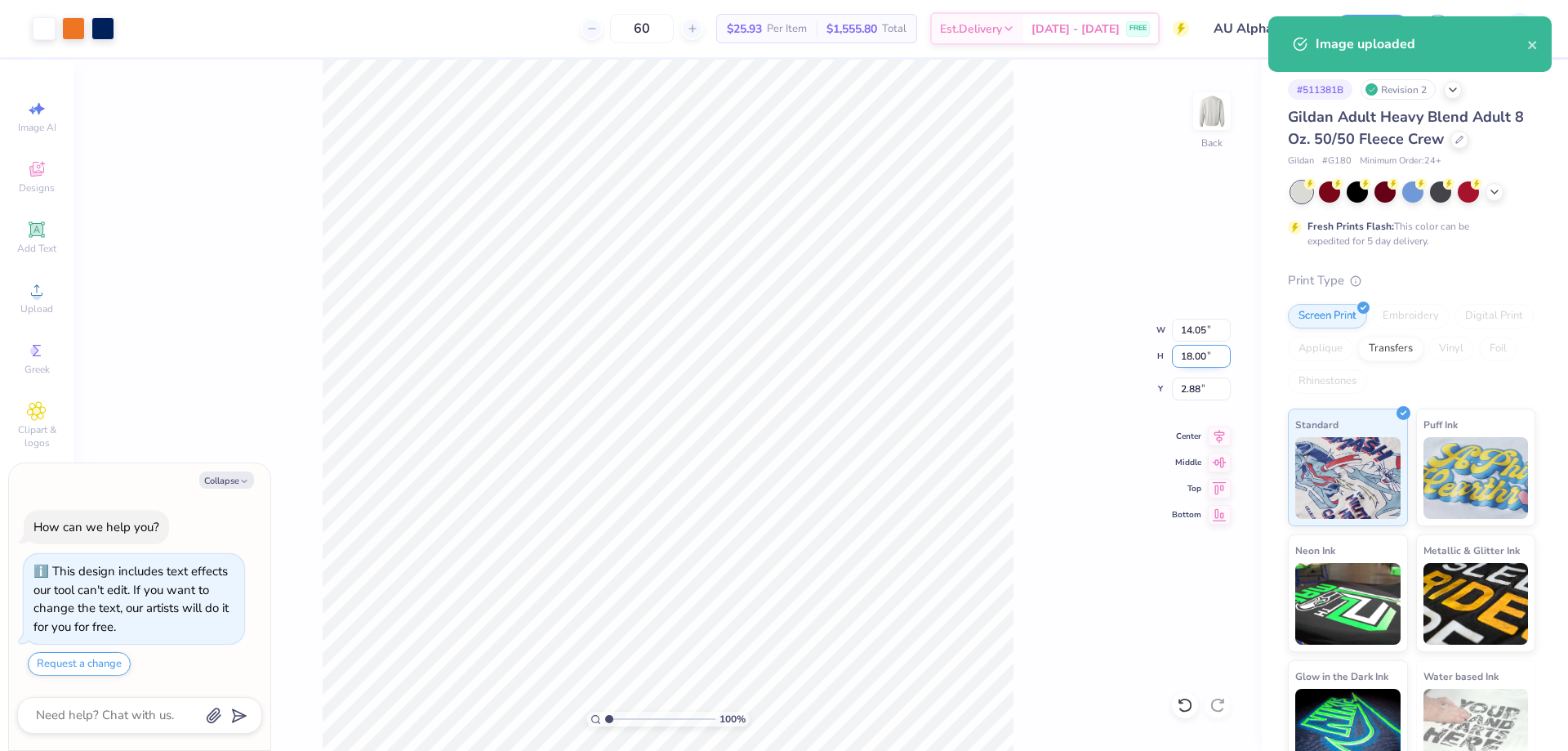
click at [1207, 359] on input "18.00" at bounding box center [1201, 355] width 59 height 23
type input "15"
type textarea "x"
type input "11.71"
type input "15.00"
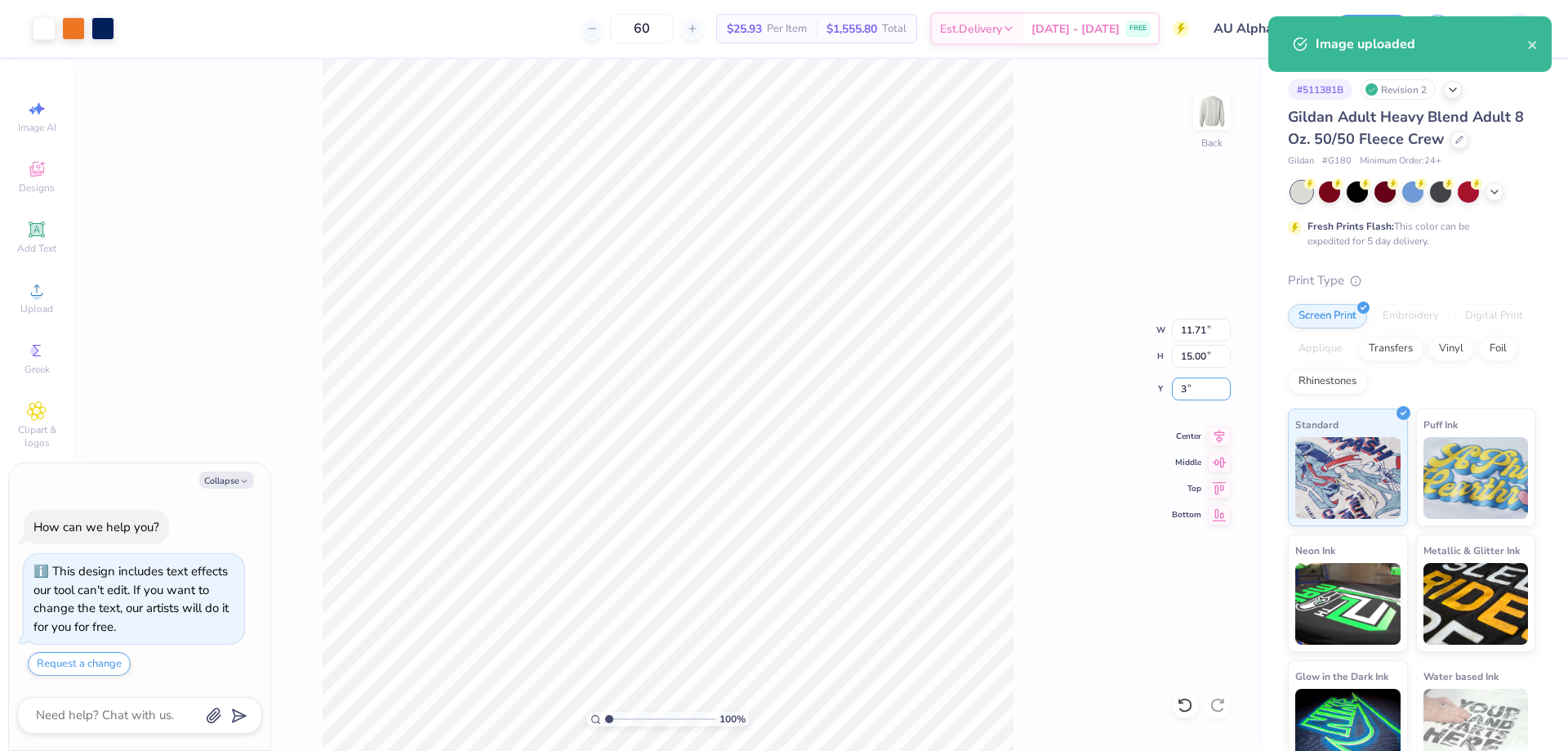
type input "3"
type textarea "x"
type input "3.00"
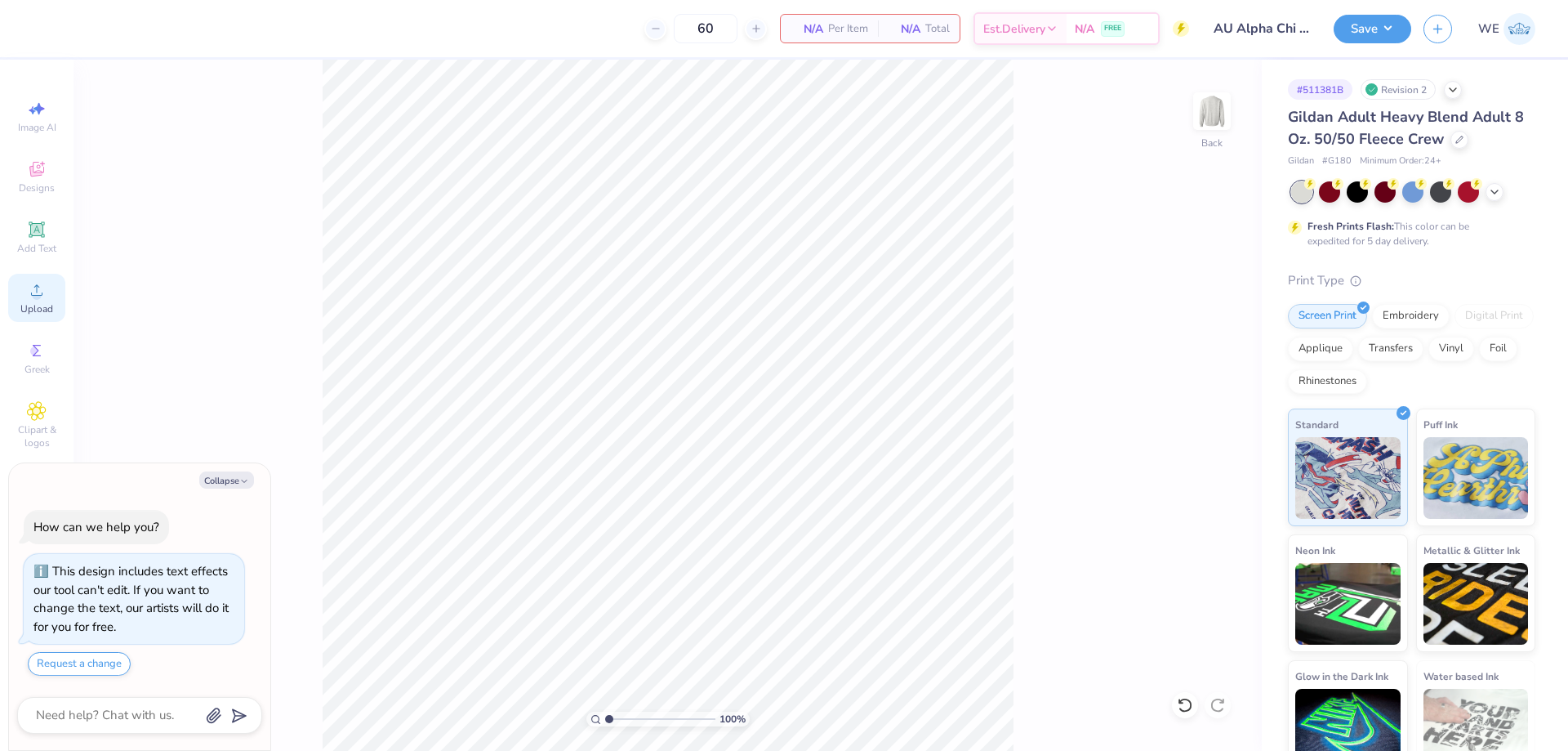
click at [46, 298] on icon at bounding box center [37, 290] width 20 height 20
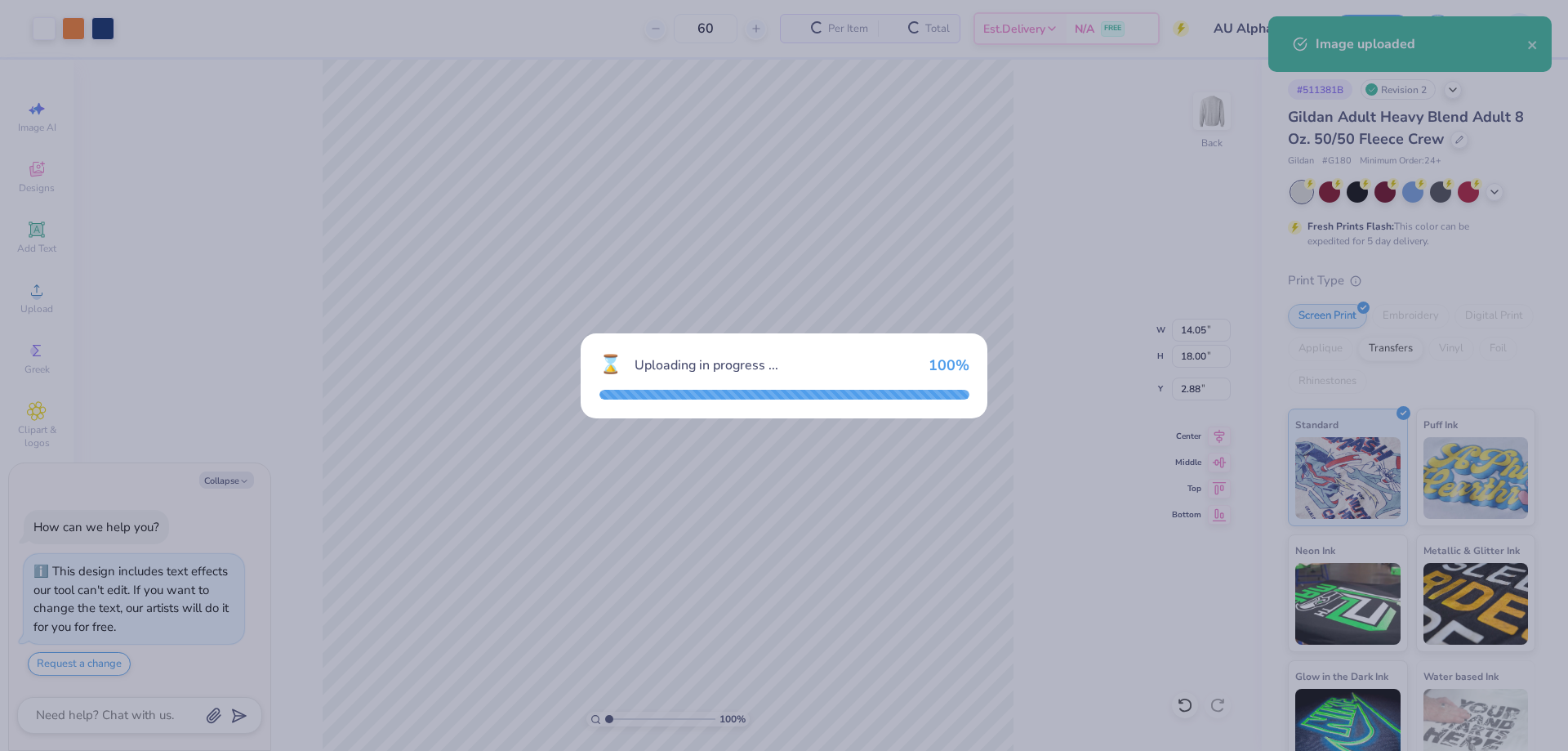
type textarea "x"
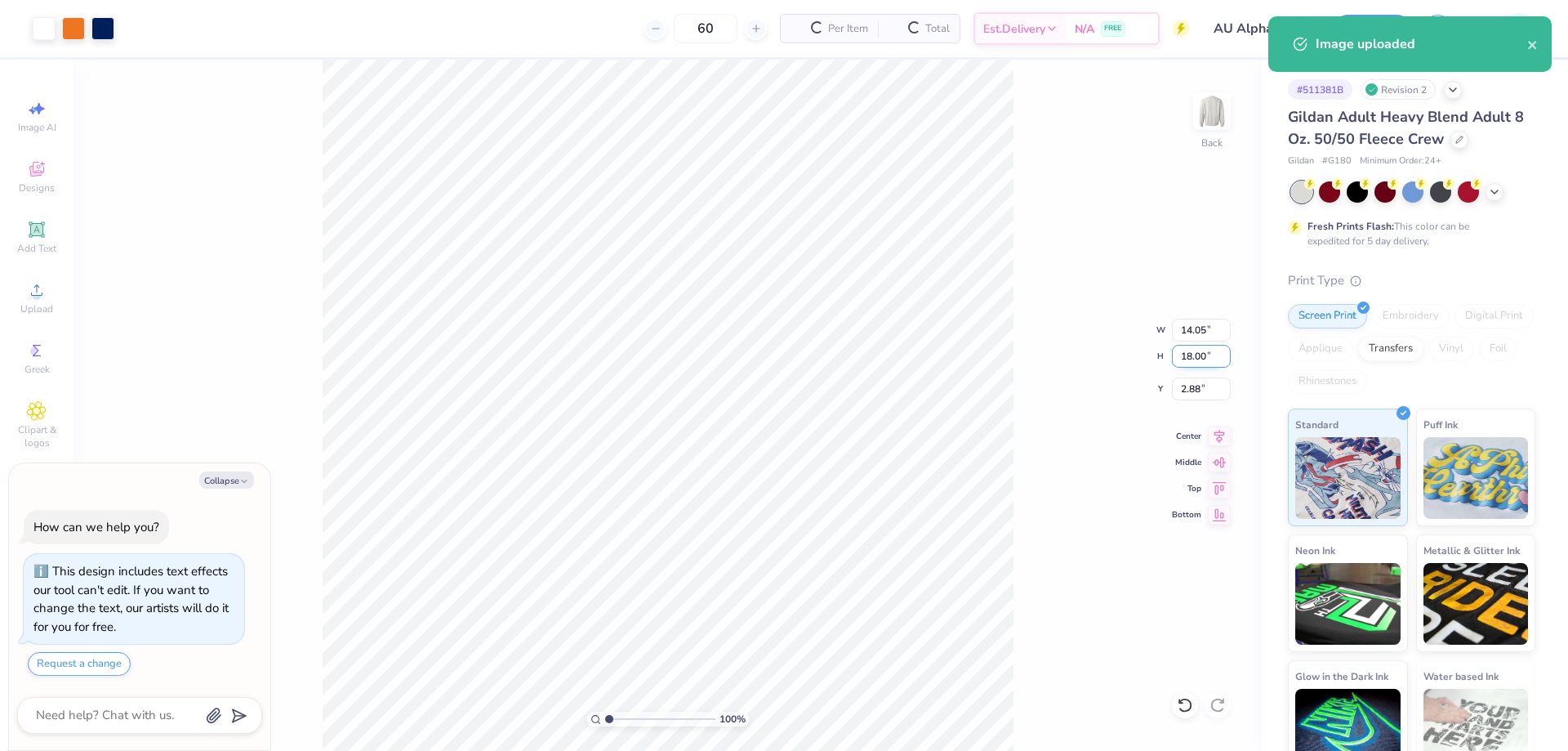
click at [1190, 359] on input "18.00" at bounding box center [1201, 355] width 59 height 23
type input "15"
type textarea "x"
type input "11.71"
type input "15.00"
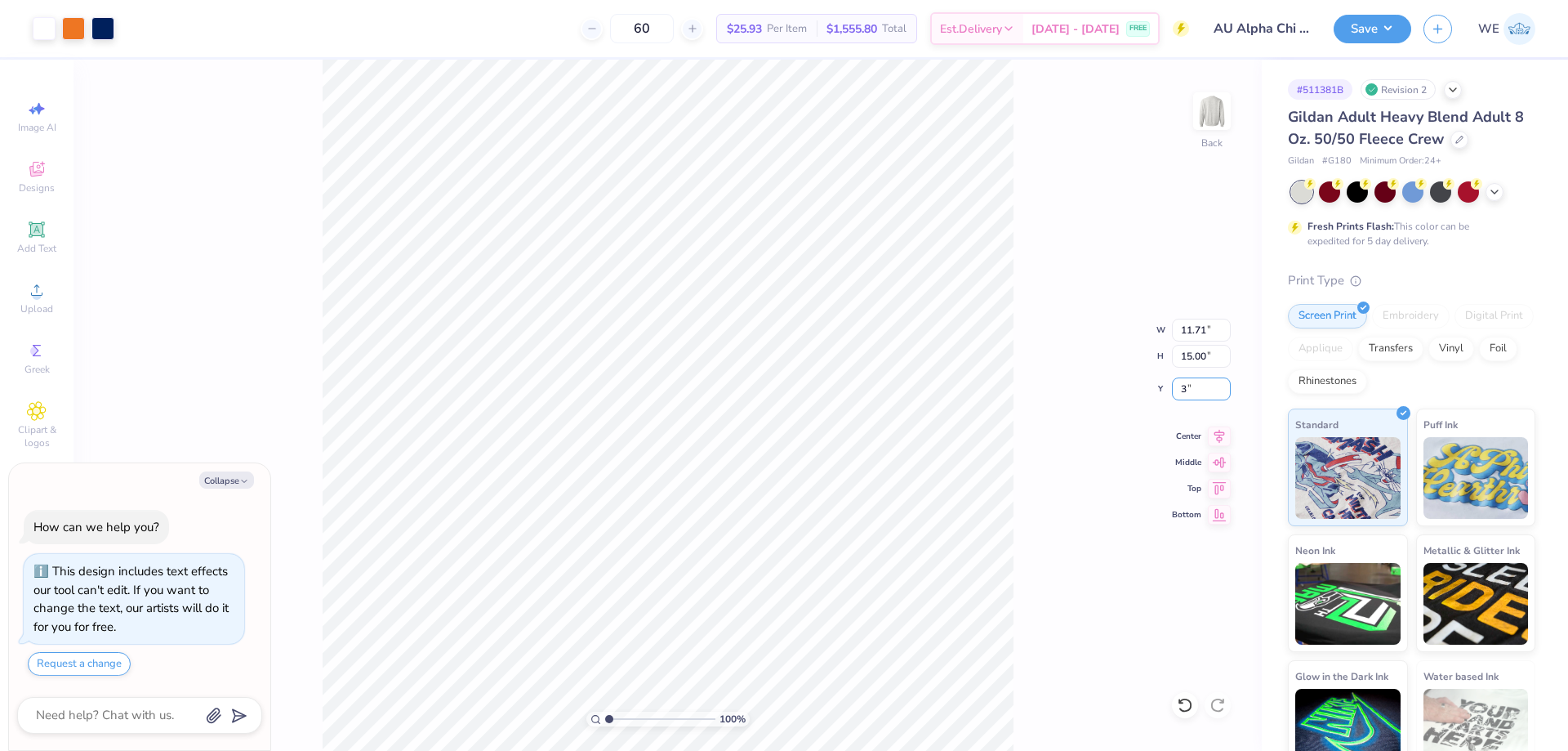
type input "3"
type textarea "x"
type input "3.00"
click at [213, 693] on body "Art colors 60 $25.93 Per Item $1,555.80 Total Est. Delivery Sep 10 - 13 FREE De…" at bounding box center [784, 375] width 1568 height 751
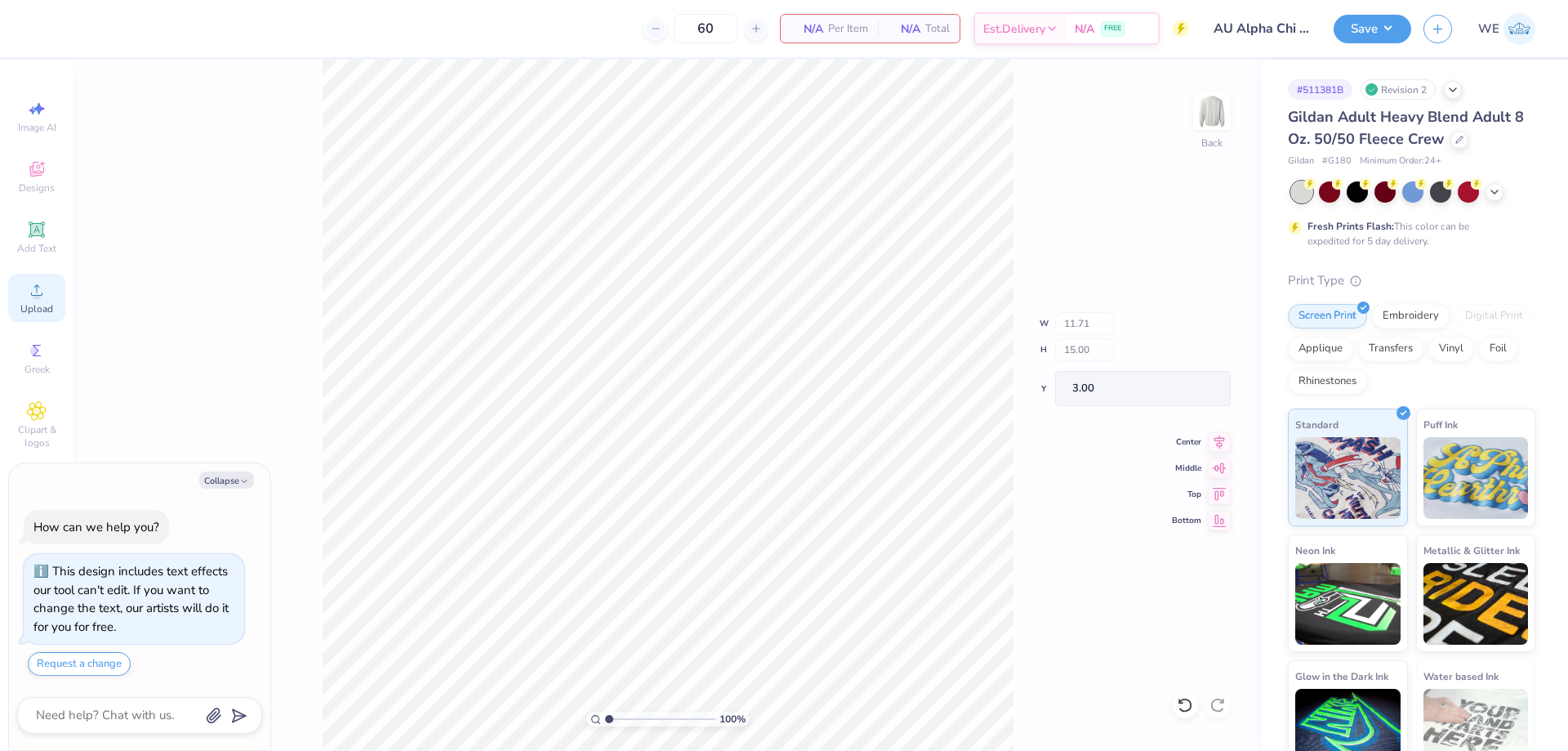
click at [45, 300] on div "Upload" at bounding box center [36, 298] width 57 height 48
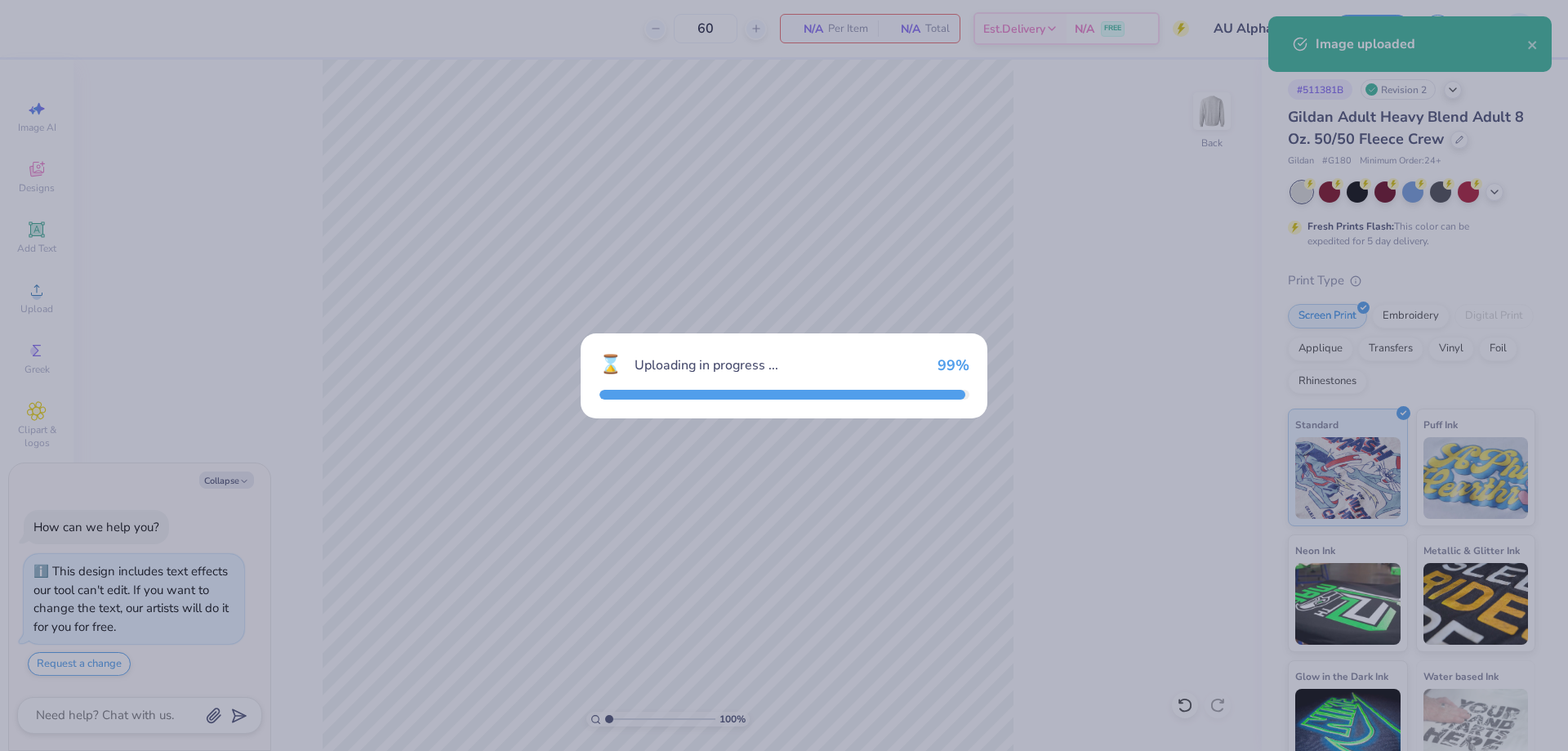
type textarea "x"
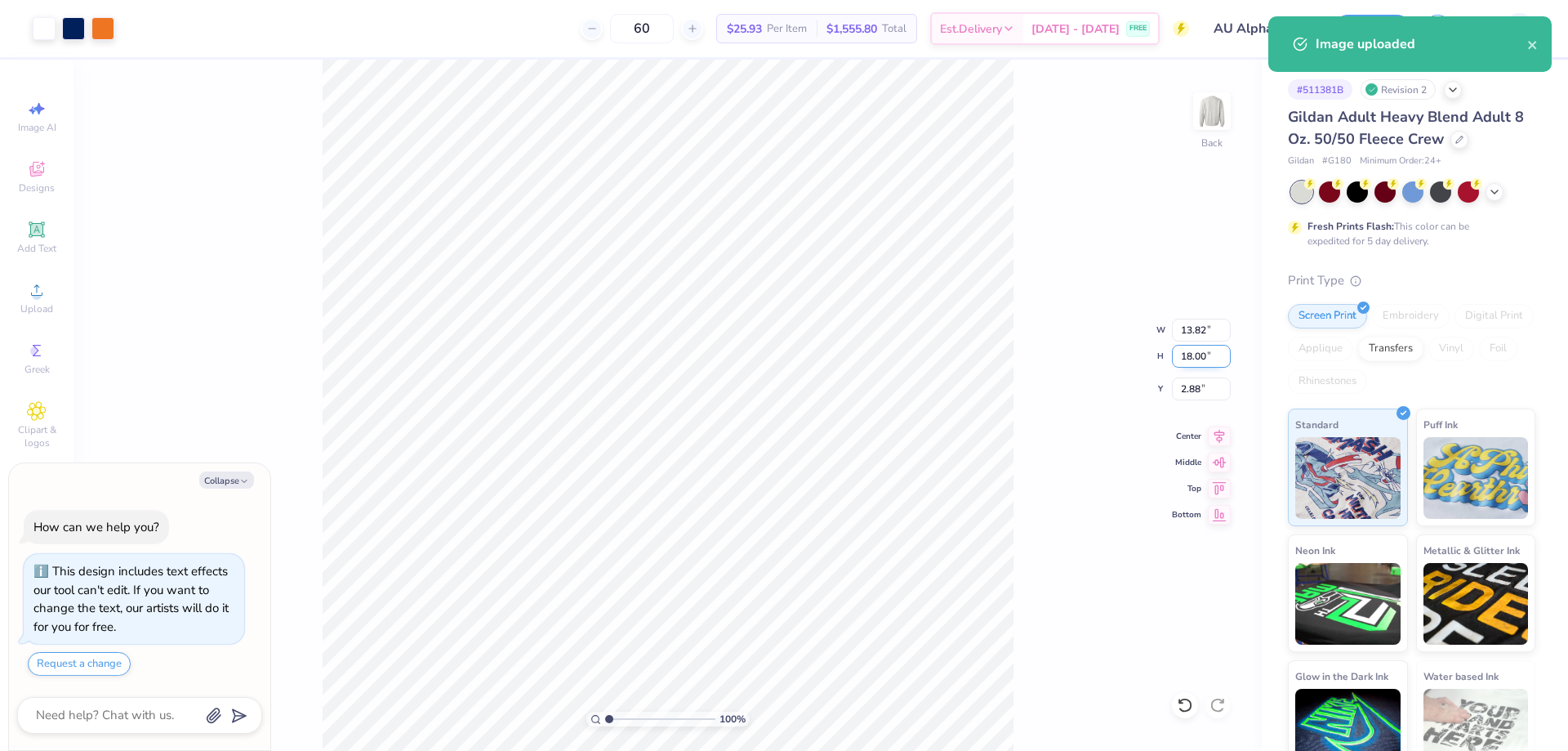
click at [1194, 352] on input "18.00" at bounding box center [1201, 355] width 59 height 23
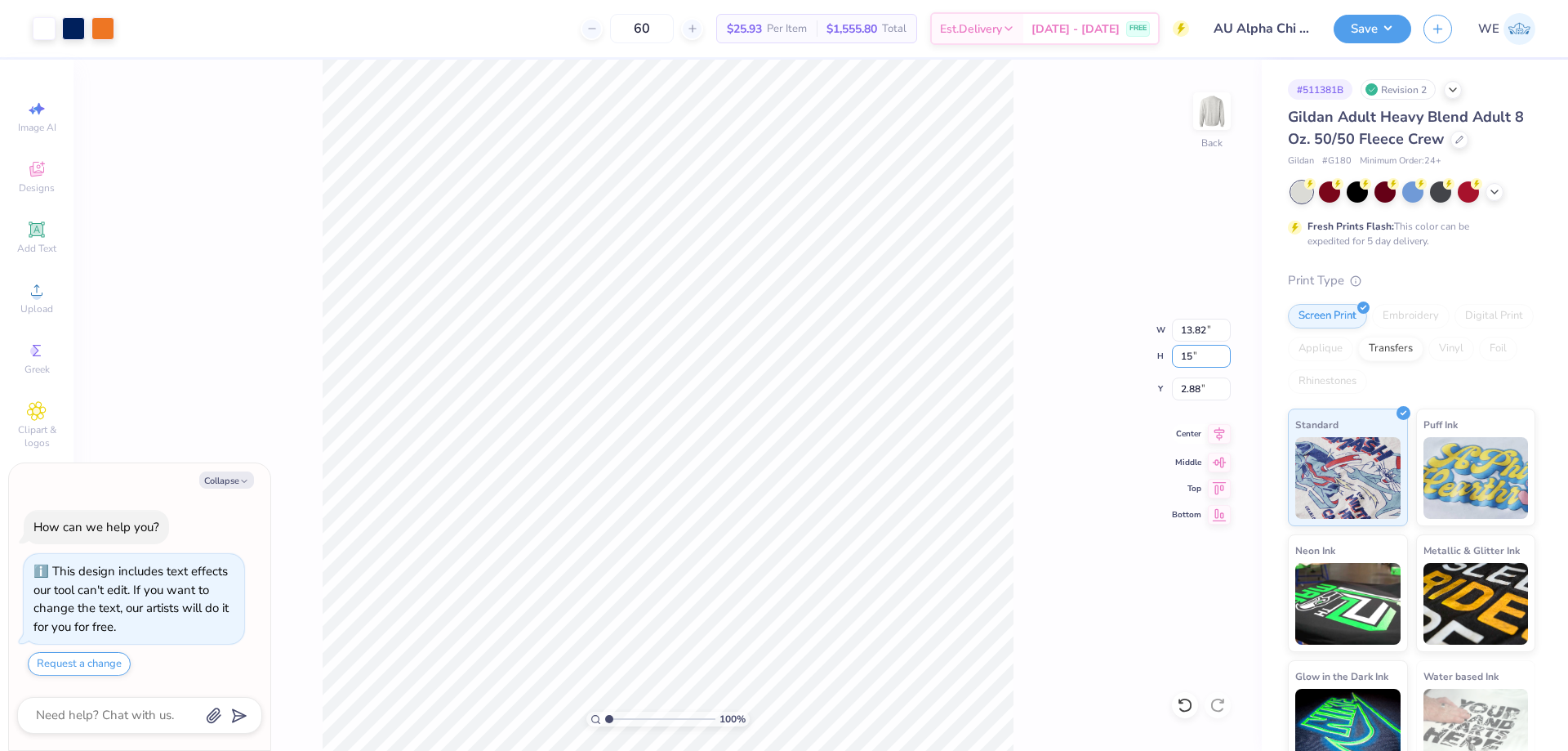
type input "15"
type textarea "x"
type input "11.51"
type input "15.00"
type input "3"
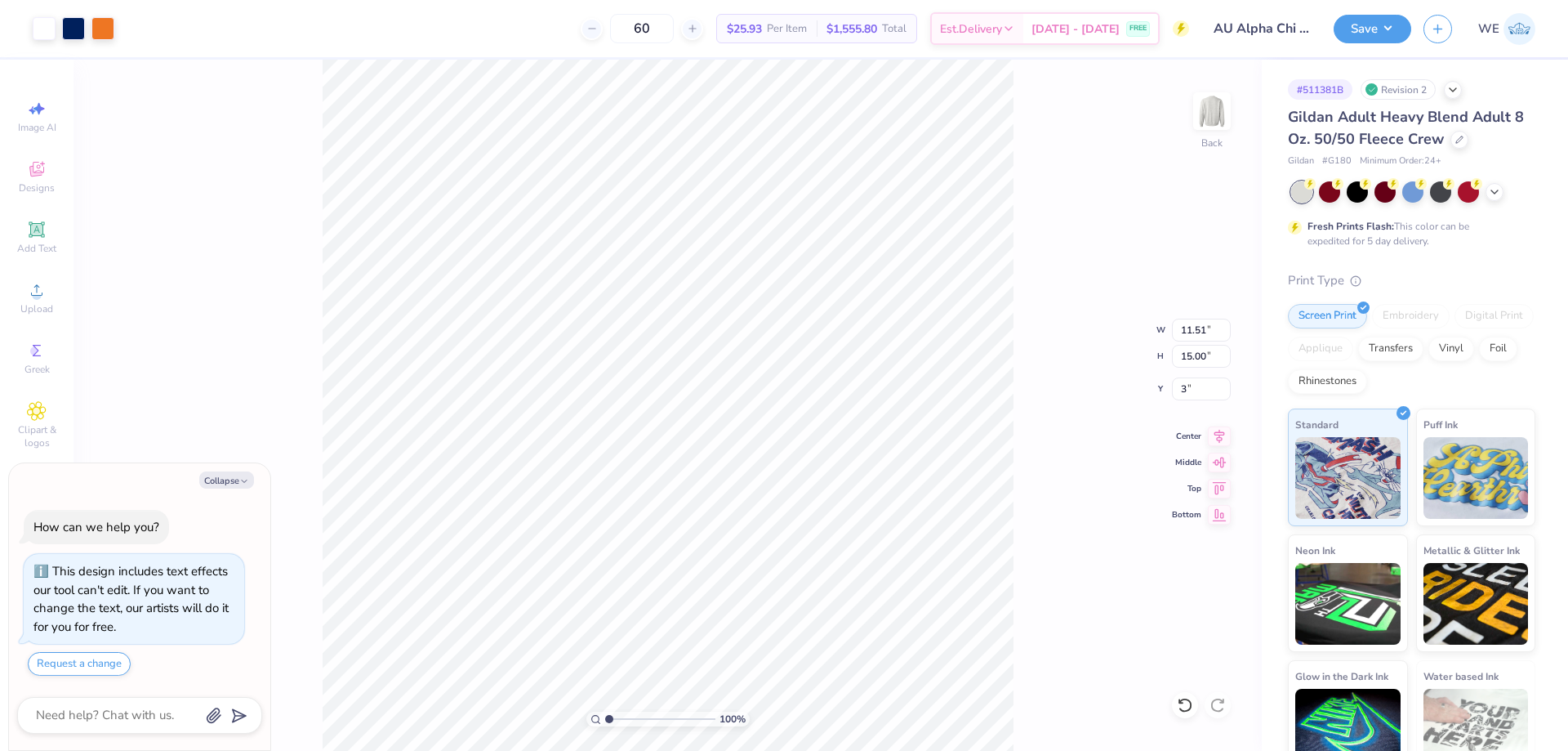
type textarea "x"
type input "3.00"
click at [1351, 32] on button "Save" at bounding box center [1372, 27] width 77 height 29
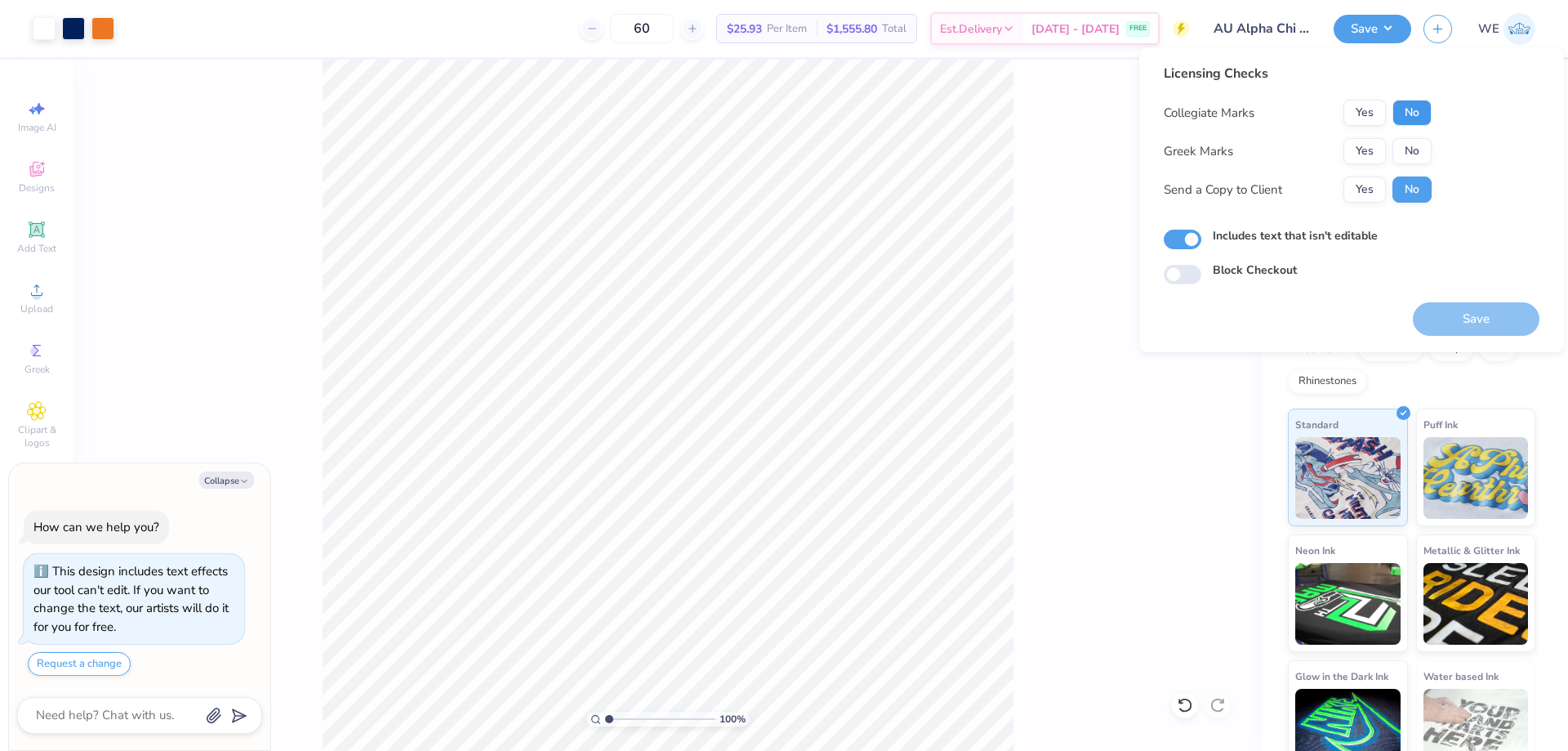
click at [1407, 109] on button "No" at bounding box center [1412, 113] width 40 height 26
click at [1359, 160] on button "Yes" at bounding box center [1364, 151] width 42 height 26
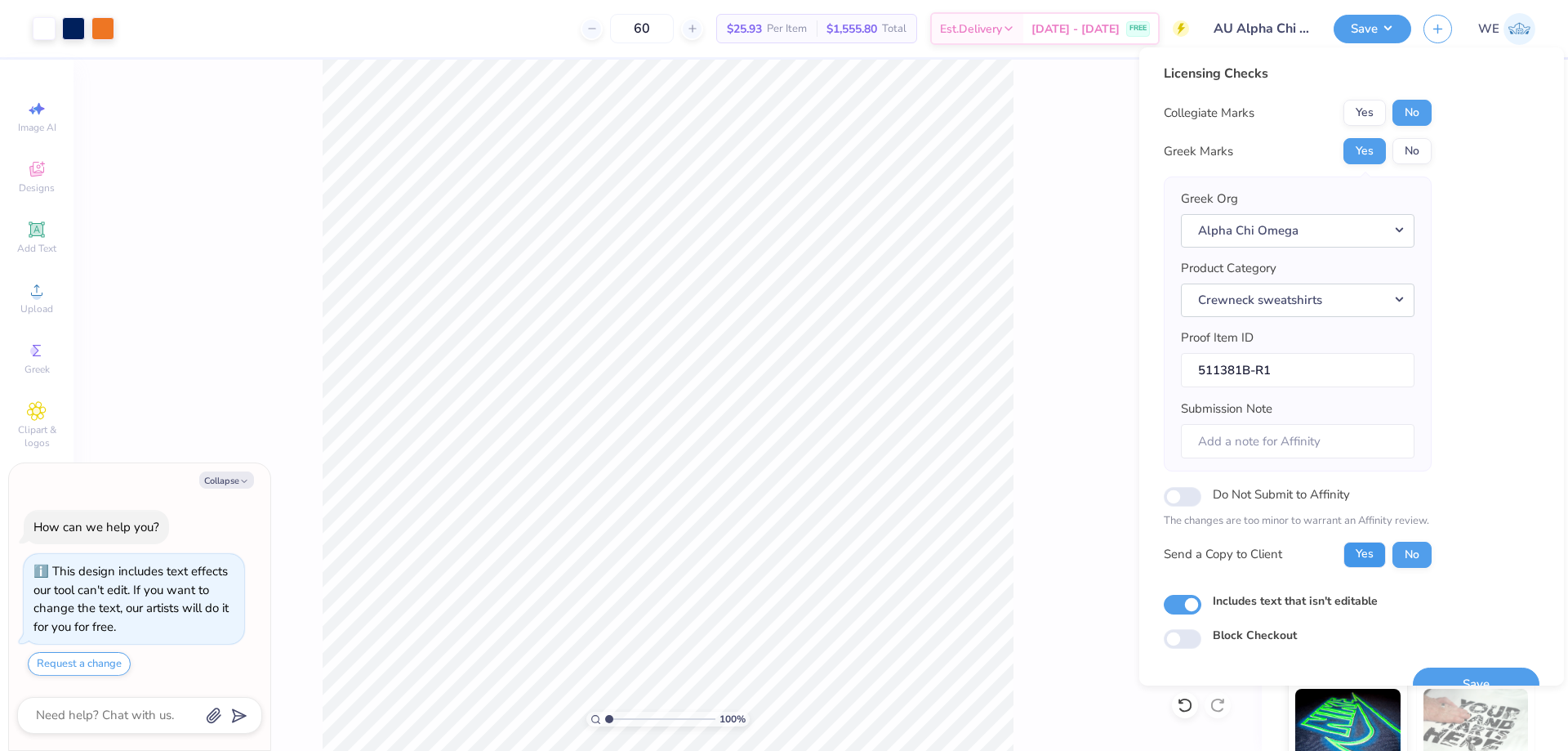
drag, startPoint x: 1366, startPoint y: 550, endPoint x: 1300, endPoint y: 533, distance: 68.2
click at [1365, 551] on button "Yes" at bounding box center [1364, 554] width 42 height 26
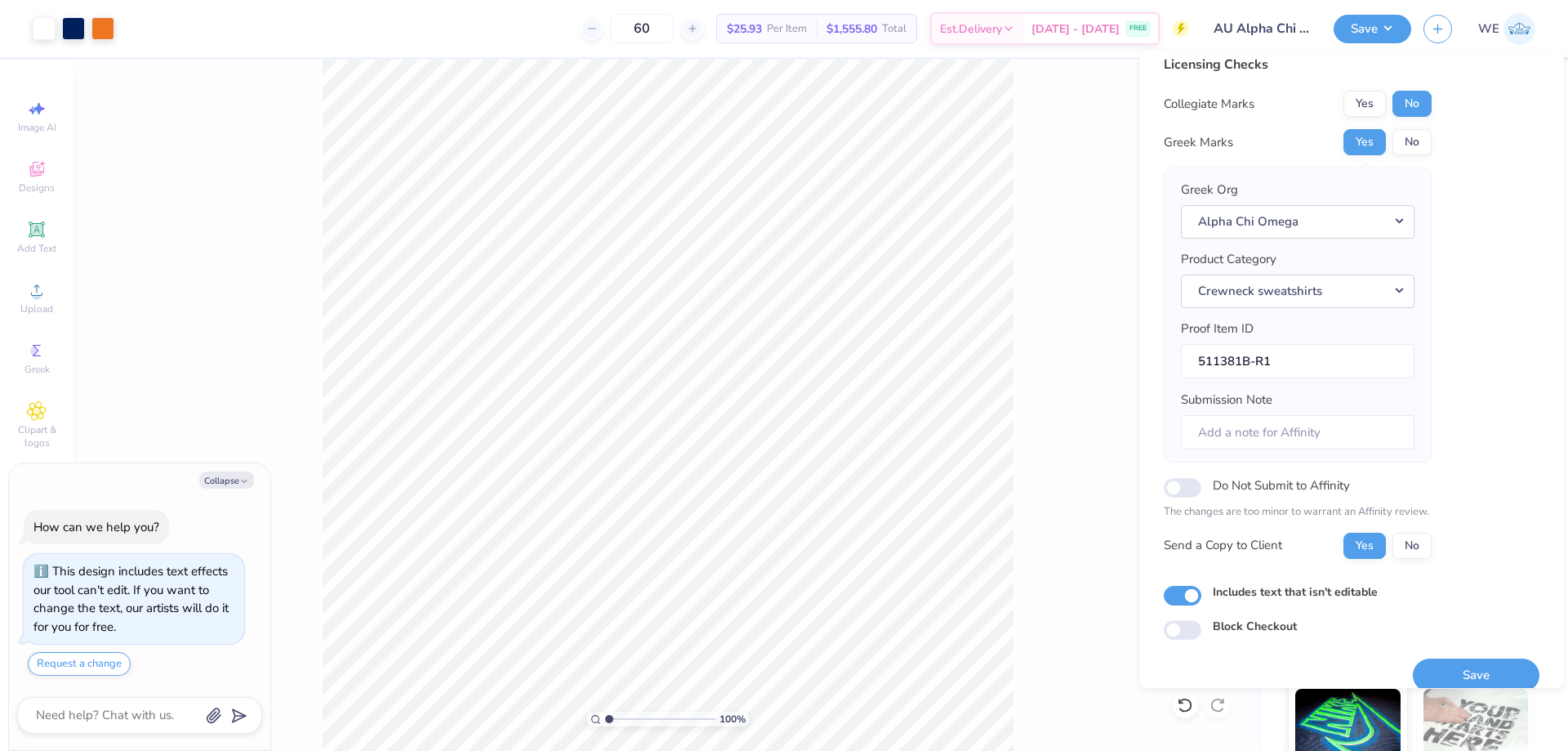
scroll to position [31, 0]
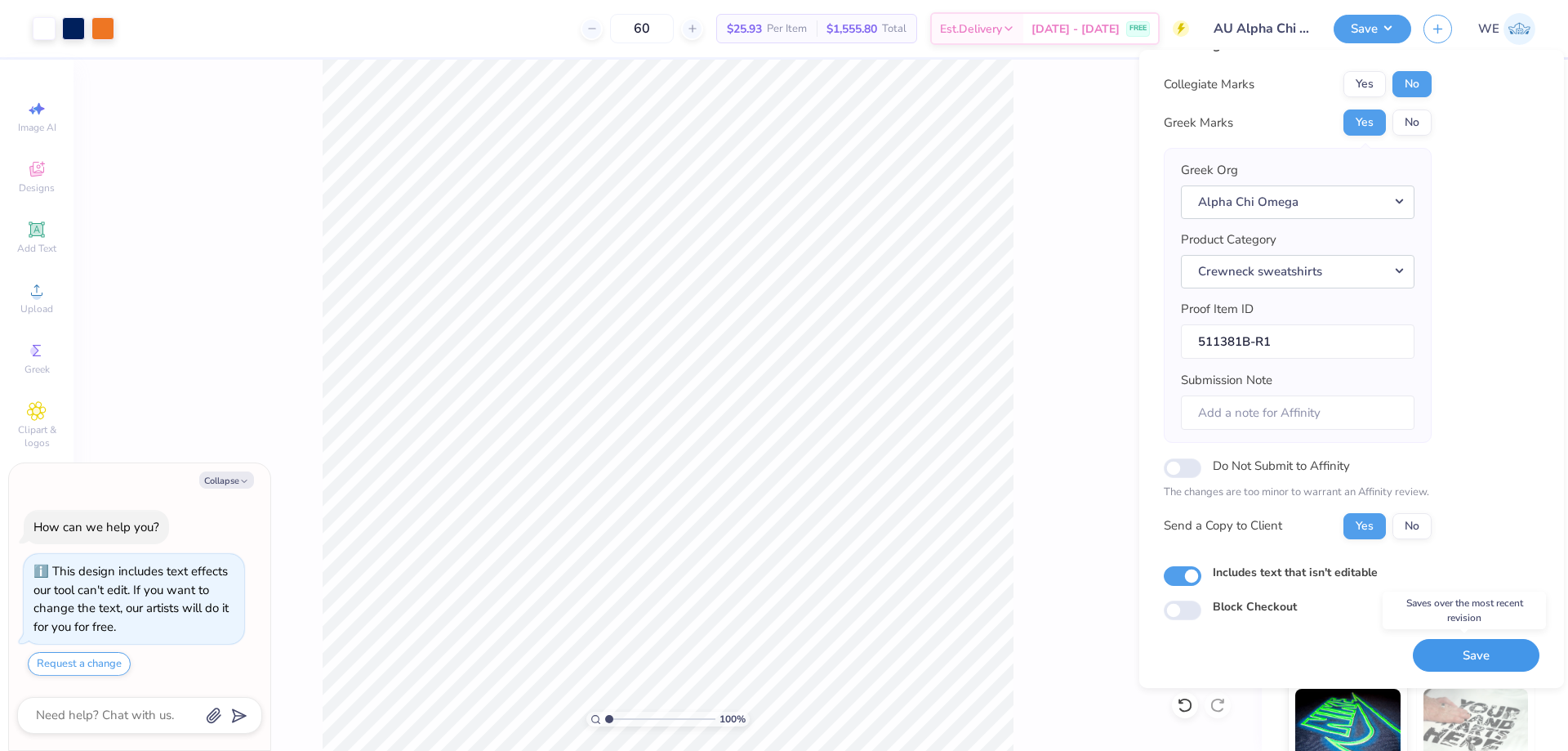
click at [1449, 652] on button "Save" at bounding box center [1476, 655] width 126 height 33
type textarea "x"
